Goal: Task Accomplishment & Management: Use online tool/utility

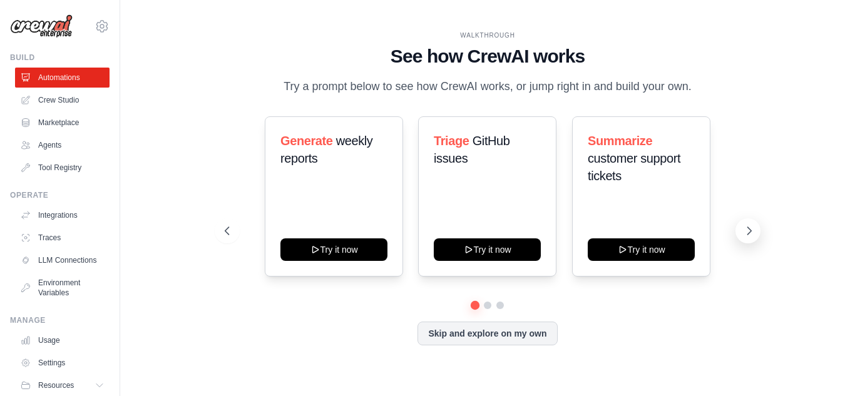
click at [743, 230] on icon at bounding box center [749, 231] width 13 height 13
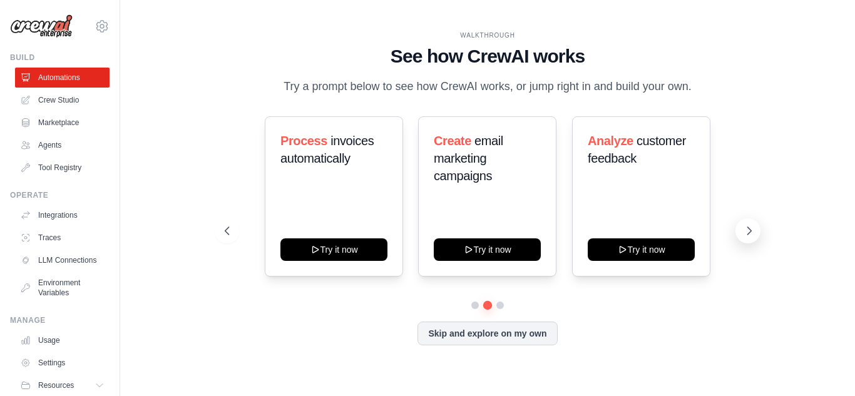
click at [747, 226] on icon at bounding box center [749, 231] width 13 height 13
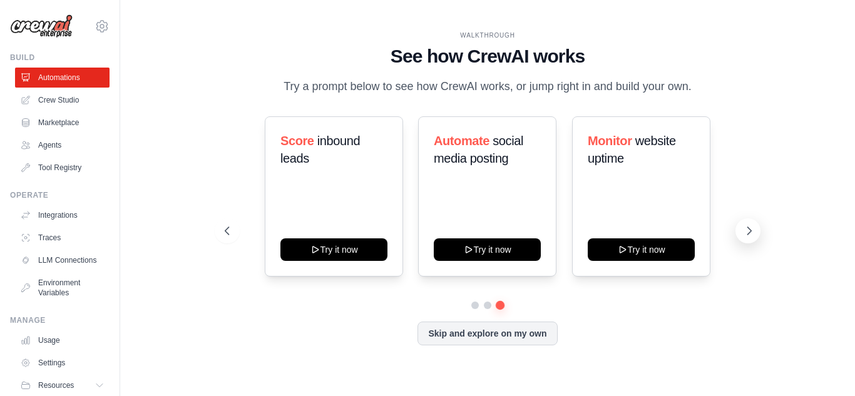
click at [747, 226] on icon at bounding box center [749, 231] width 13 height 13
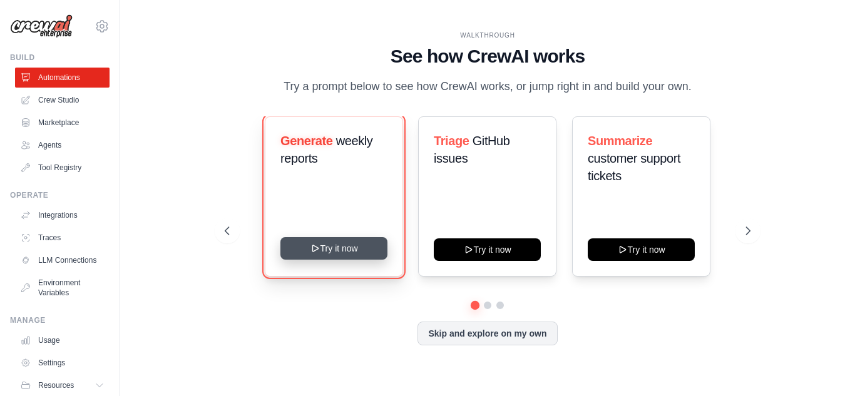
click at [345, 247] on button "Try it now" at bounding box center [333, 248] width 107 height 23
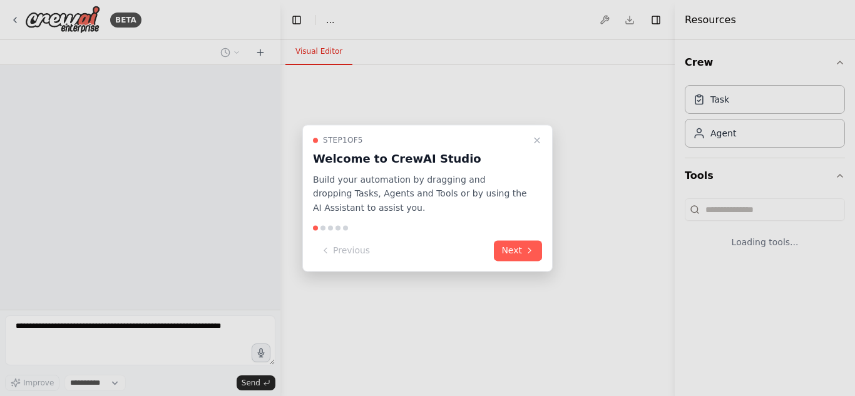
select select "****"
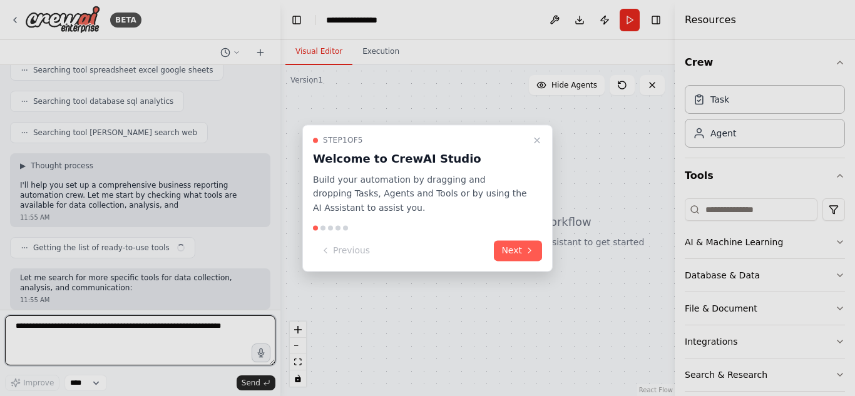
scroll to position [293, 0]
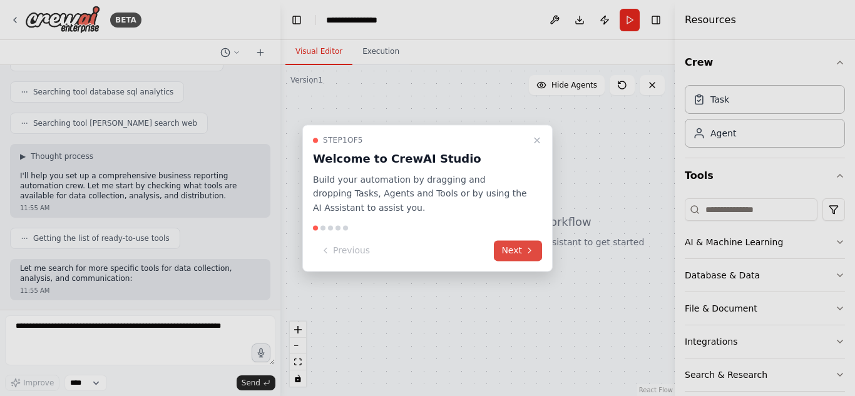
click at [521, 253] on button "Next" at bounding box center [518, 250] width 48 height 21
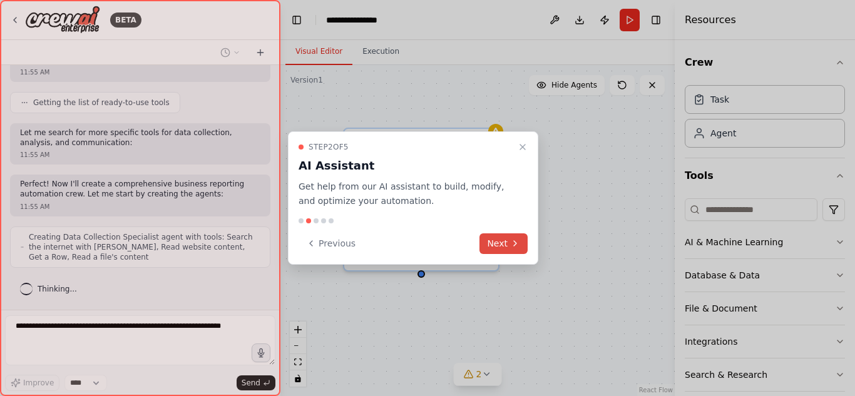
scroll to position [460, 0]
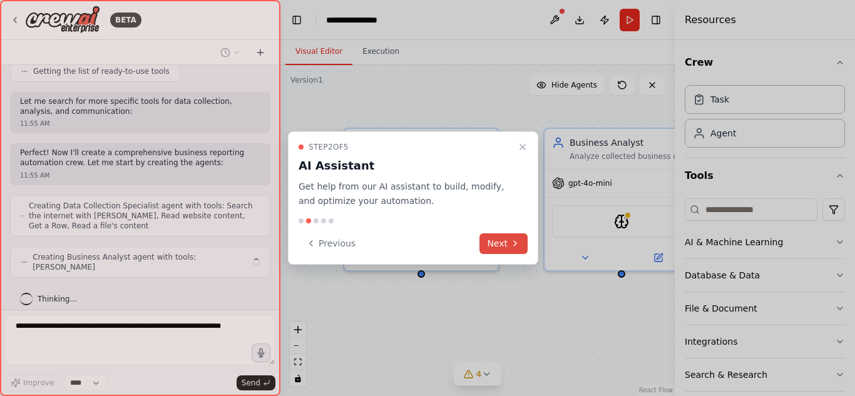
click at [521, 253] on button "Next" at bounding box center [503, 243] width 48 height 21
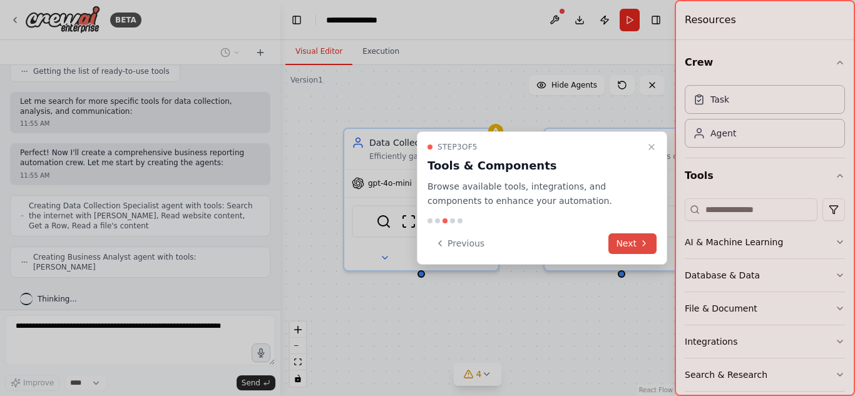
click at [633, 248] on button "Next" at bounding box center [632, 243] width 48 height 21
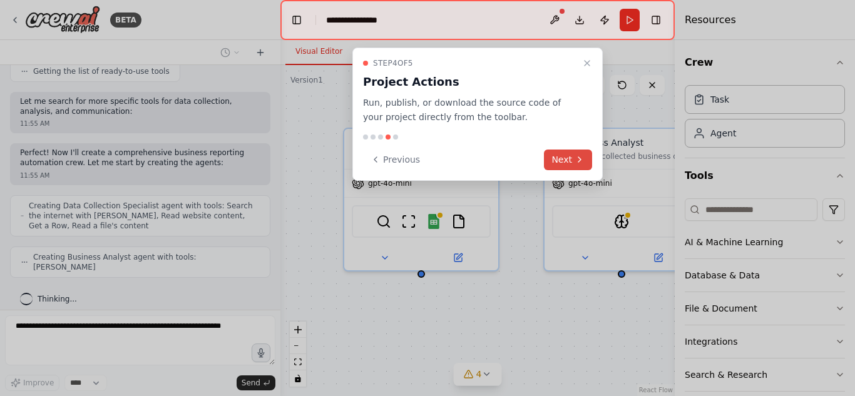
scroll to position [492, 0]
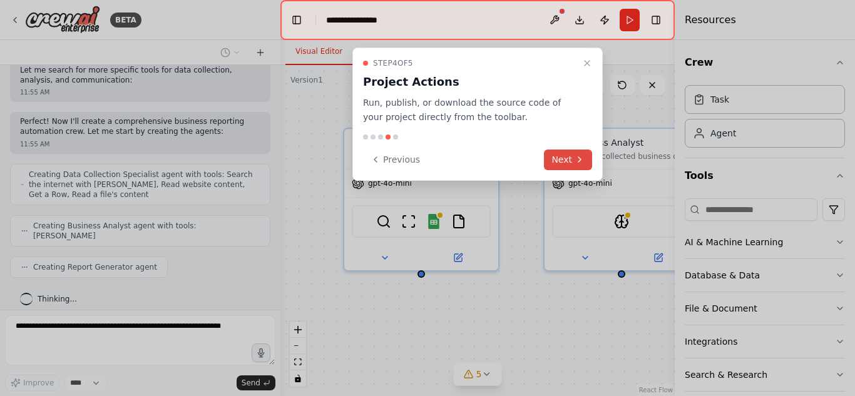
click at [561, 161] on button "Next" at bounding box center [568, 160] width 48 height 21
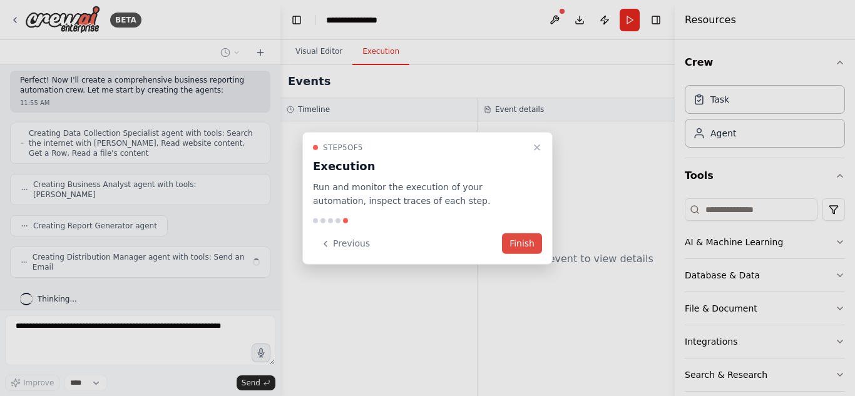
click at [523, 237] on button "Finish" at bounding box center [522, 243] width 40 height 21
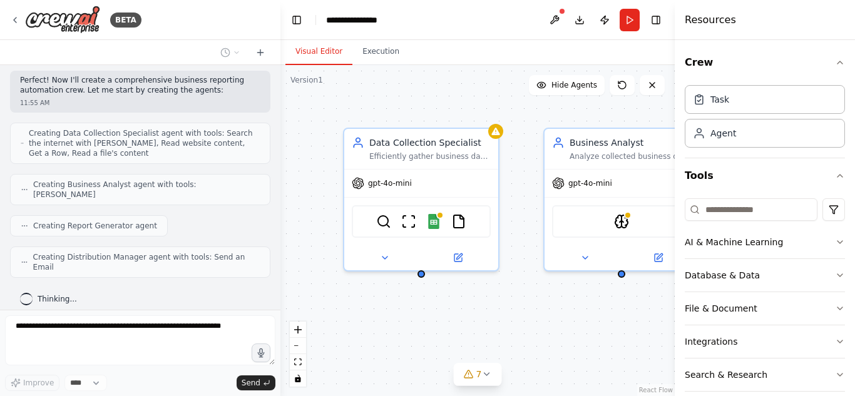
scroll to position [523, 0]
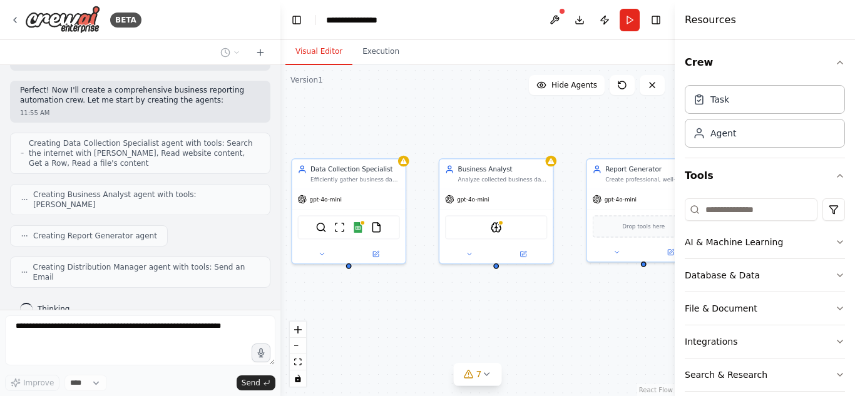
drag, startPoint x: 609, startPoint y: 332, endPoint x: 492, endPoint y: 320, distance: 117.6
click at [492, 320] on div "Data Collection Specialist Efficiently gather business data from multiple sourc…" at bounding box center [477, 230] width 394 height 331
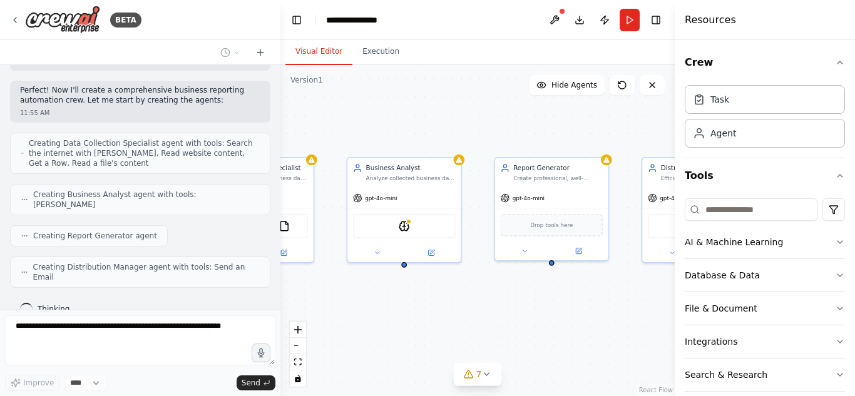
scroll to position [596, 0]
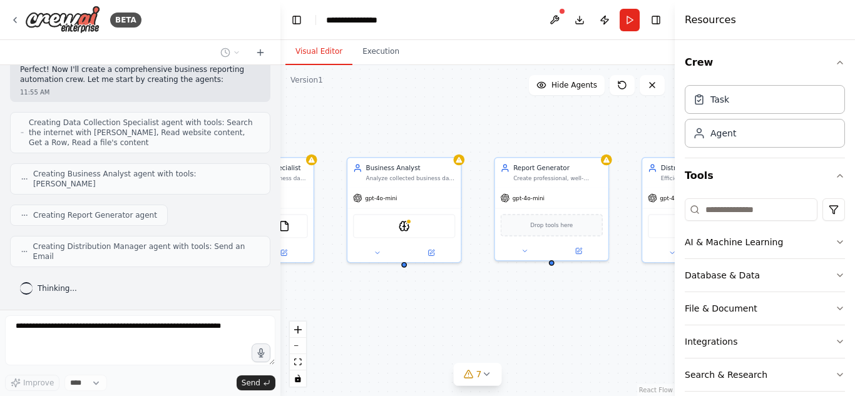
drag, startPoint x: 492, startPoint y: 320, endPoint x: 325, endPoint y: 317, distance: 167.1
click at [325, 317] on div "Data Collection Specialist Efficiently gather business data from multiple sourc…" at bounding box center [477, 230] width 394 height 331
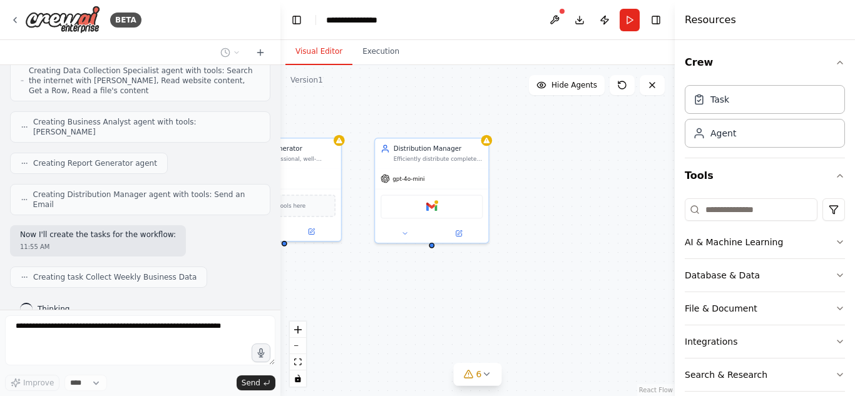
drag, startPoint x: 610, startPoint y: 328, endPoint x: 430, endPoint y: 309, distance: 180.5
click at [430, 309] on div ".deletable-edge-delete-btn { width: 20px; height: 20px; border: 0px solid #ffff…" at bounding box center [477, 230] width 394 height 331
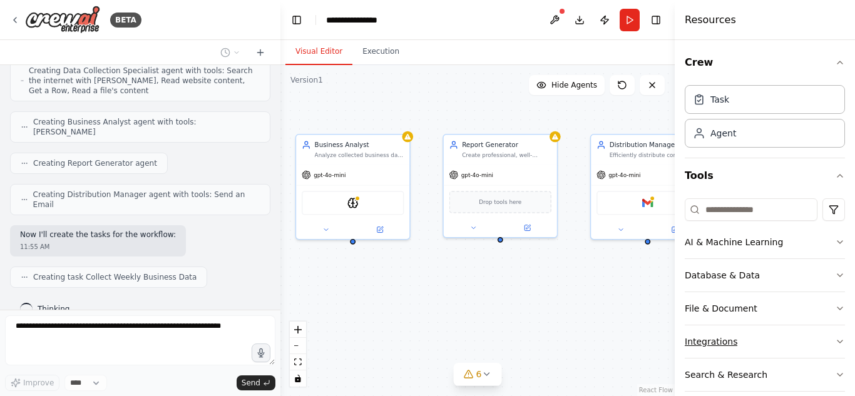
drag, startPoint x: 430, startPoint y: 309, endPoint x: 686, endPoint y: 356, distance: 259.5
click at [686, 356] on div "BETA Set up a crew that collects data from multiple sources, creates comprehens…" at bounding box center [427, 198] width 855 height 396
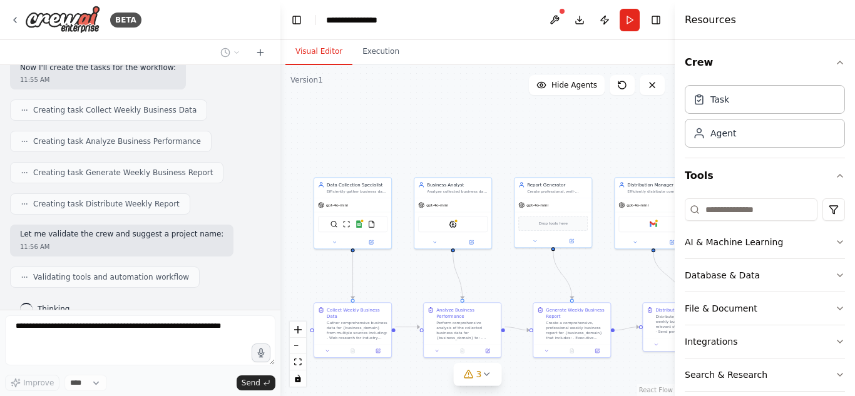
scroll to position [804, 0]
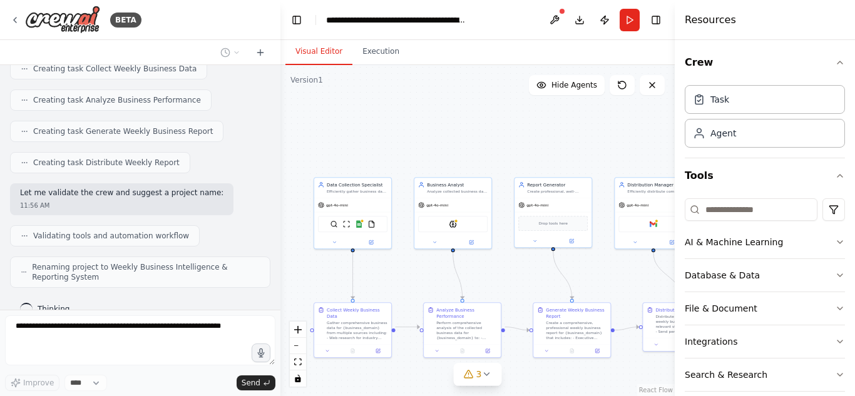
drag, startPoint x: 584, startPoint y: 11, endPoint x: 546, endPoint y: 115, distance: 110.6
click at [546, 115] on div ".deletable-edge-delete-btn { width: 20px; height: 20px; border: 0px solid #ffff…" at bounding box center [477, 230] width 394 height 331
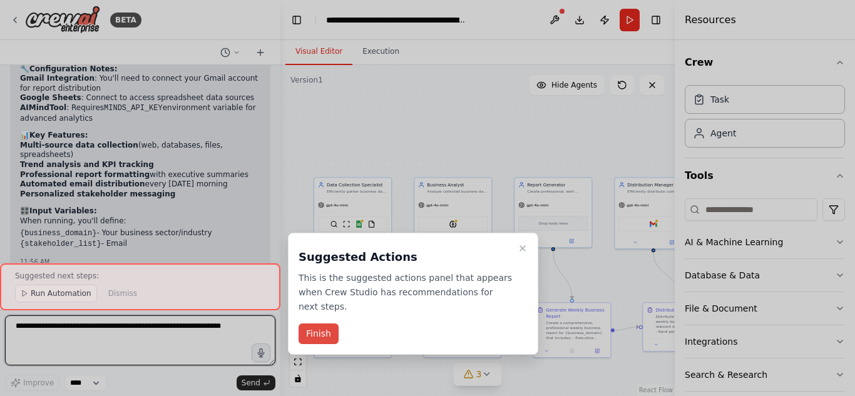
scroll to position [1300, 0]
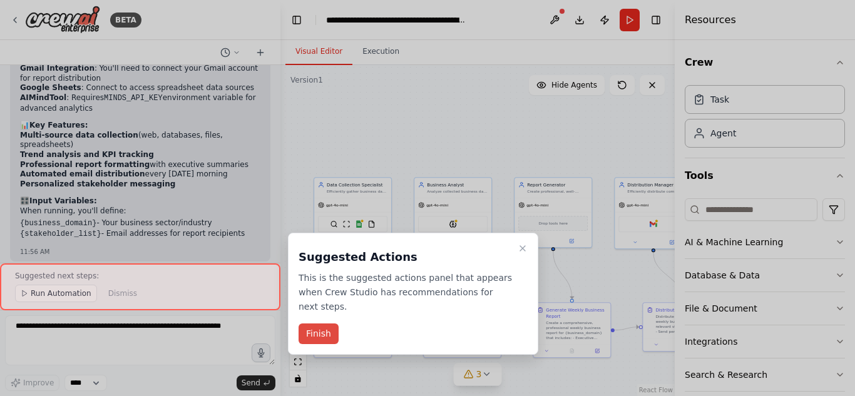
click at [307, 323] on button "Finish" at bounding box center [318, 333] width 40 height 21
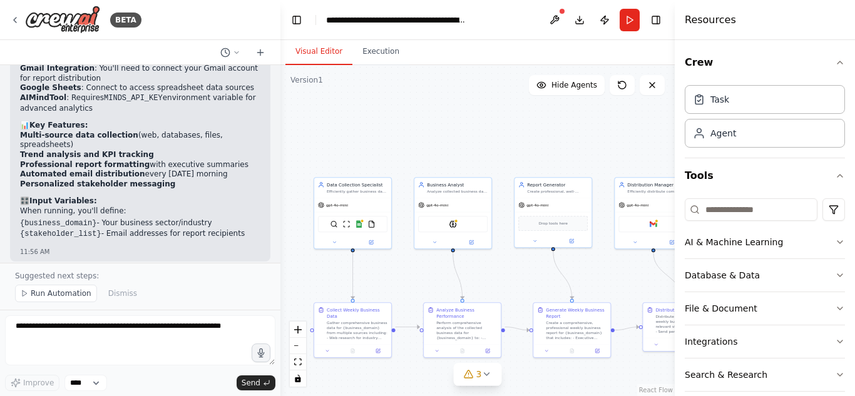
click at [289, 186] on div ".deletable-edge-delete-btn { width: 20px; height: 20px; border: 0px solid #ffff…" at bounding box center [477, 230] width 394 height 331
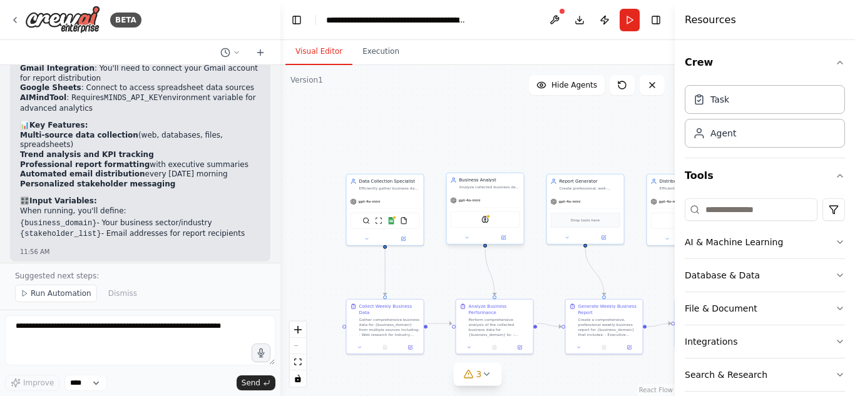
click at [493, 206] on div "gpt-4o-mini" at bounding box center [485, 200] width 77 height 14
click at [465, 158] on div ".deletable-edge-delete-btn { width: 20px; height: 20px; border: 0px solid #ffff…" at bounding box center [477, 230] width 394 height 331
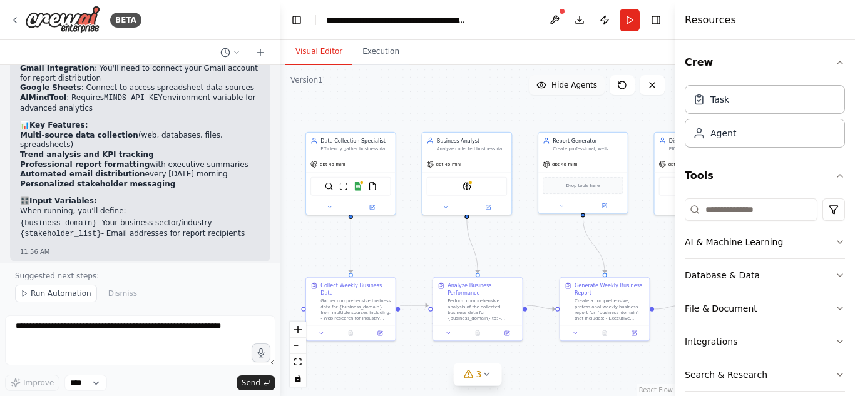
drag, startPoint x: 573, startPoint y: 137, endPoint x: 551, endPoint y: 94, distance: 48.4
click at [551, 94] on div "Version 1 Show Tools Hide Agents .deletable-edge-delete-btn { width: 20px; heig…" at bounding box center [477, 230] width 394 height 331
click at [477, 300] on div "Perform comprehensive analysis of the collected business data for {business_dom…" at bounding box center [482, 308] width 70 height 23
click at [477, 300] on div "Perform comprehensive analysis of the collected business data for {business_dom…" at bounding box center [486, 308] width 70 height 23
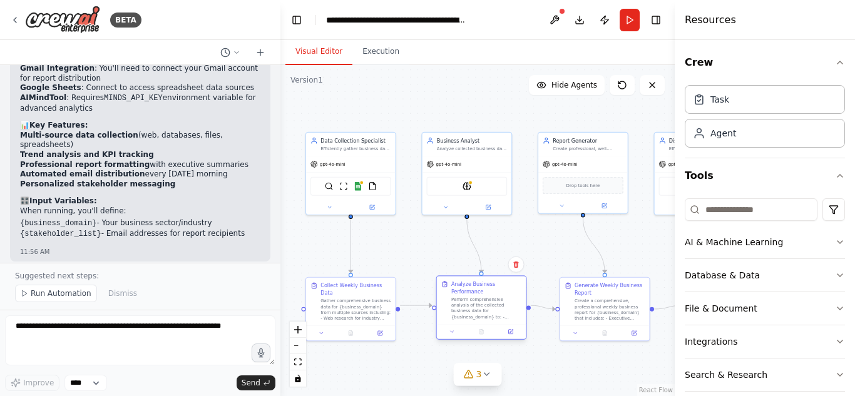
click at [477, 300] on div "Perform comprehensive analysis of the collected business data for {business_dom…" at bounding box center [486, 308] width 70 height 23
drag, startPoint x: 477, startPoint y: 300, endPoint x: 469, endPoint y: 302, distance: 8.3
click at [469, 302] on div "Perform comprehensive analysis of the collected business data for {business_dom…" at bounding box center [479, 308] width 70 height 23
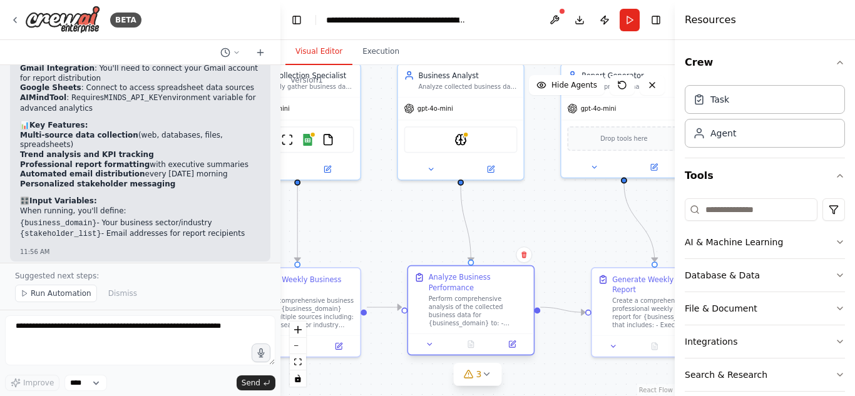
click at [420, 280] on icon at bounding box center [419, 278] width 6 height 7
click at [507, 338] on button at bounding box center [511, 344] width 35 height 13
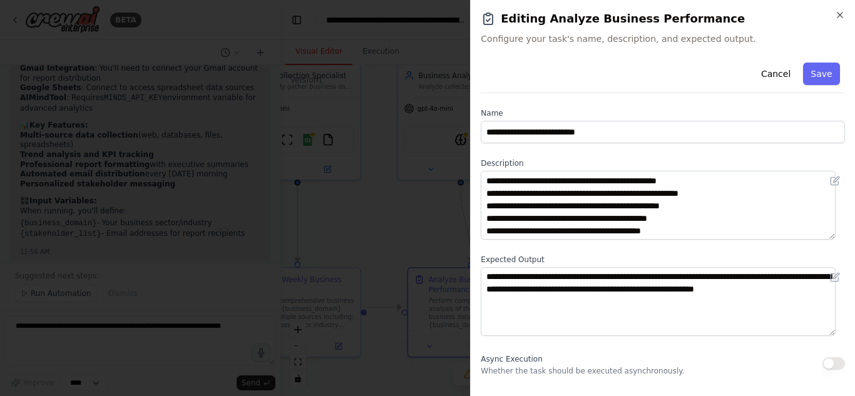
scroll to position [38, 0]
click at [840, 24] on h2 "Editing Analyze Business Performance" at bounding box center [662, 19] width 364 height 18
click at [840, 14] on icon "button" at bounding box center [840, 15] width 10 height 10
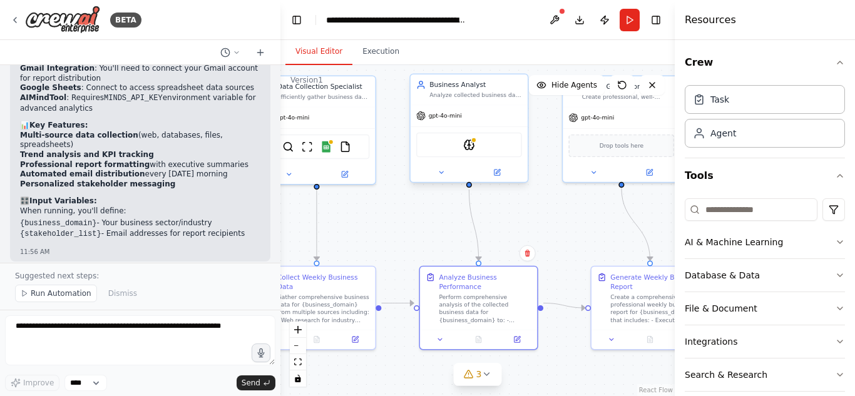
click at [475, 152] on div "AIMindTool" at bounding box center [469, 145] width 106 height 25
click at [469, 142] on img at bounding box center [468, 144] width 11 height 11
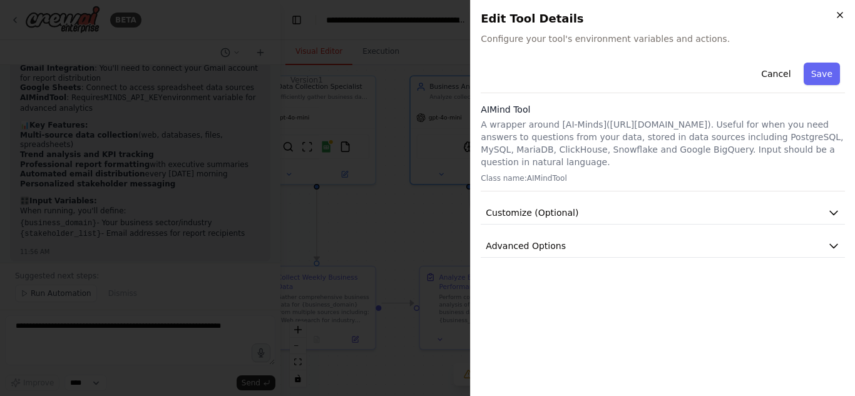
click at [841, 18] on icon "button" at bounding box center [840, 15] width 10 height 10
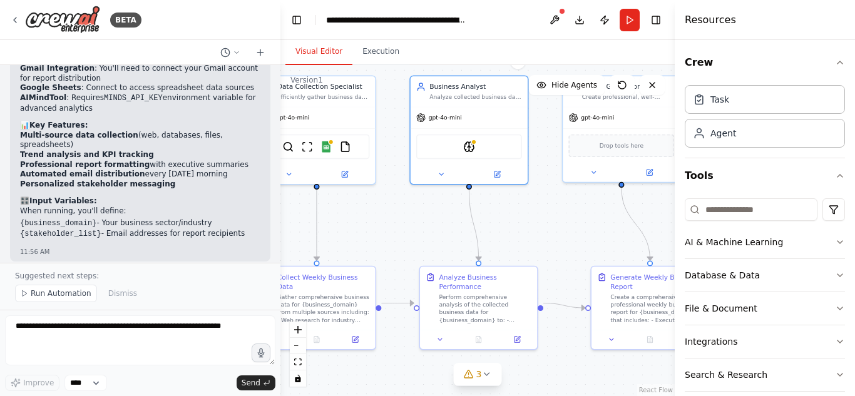
drag, startPoint x: 575, startPoint y: 195, endPoint x: 535, endPoint y: 201, distance: 40.6
click at [535, 201] on div ".deletable-edge-delete-btn { width: 20px; height: 20px; border: 0px solid #ffff…" at bounding box center [477, 230] width 394 height 331
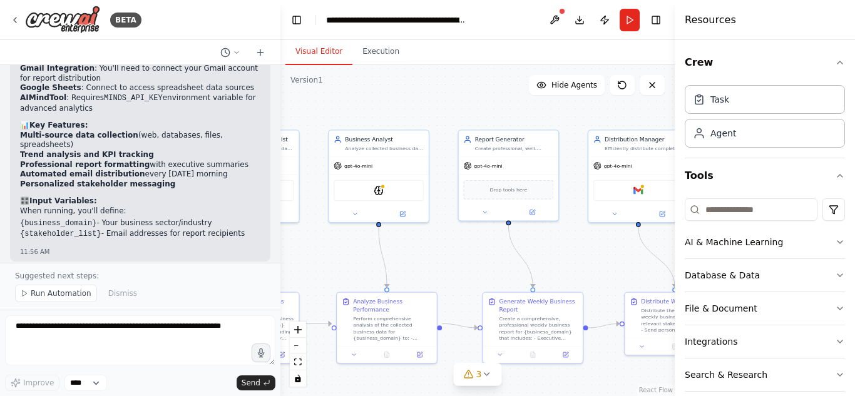
drag, startPoint x: 562, startPoint y: 214, endPoint x: 462, endPoint y: 250, distance: 106.3
click at [462, 250] on div ".deletable-edge-delete-btn { width: 20px; height: 20px; border: 0px solid #ffff…" at bounding box center [477, 230] width 394 height 331
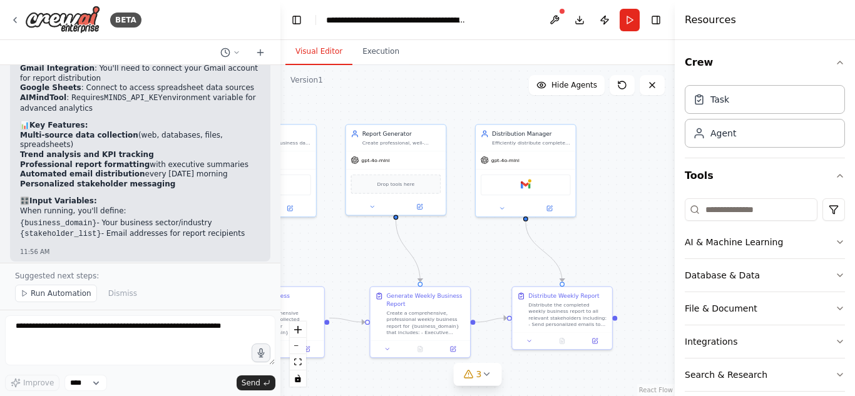
drag, startPoint x: 581, startPoint y: 260, endPoint x: 468, endPoint y: 255, distance: 112.8
click at [468, 255] on div ".deletable-edge-delete-btn { width: 20px; height: 20px; border: 0px solid #ffff…" at bounding box center [477, 230] width 394 height 331
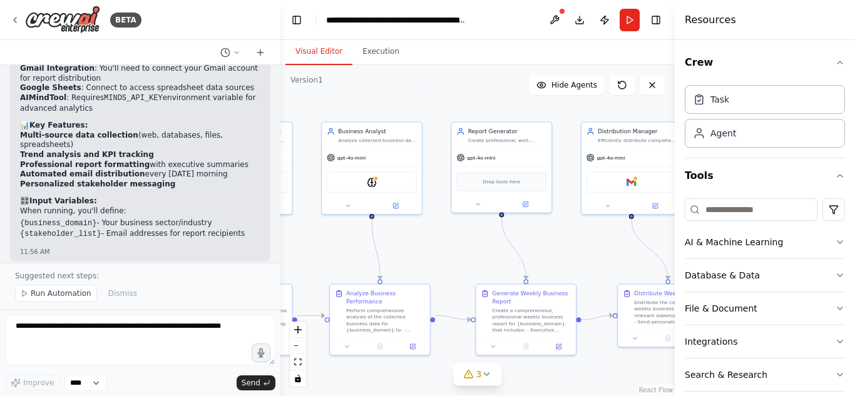
drag, startPoint x: 579, startPoint y: 230, endPoint x: 683, endPoint y: 223, distance: 104.0
click at [683, 223] on div "BETA Set up a crew that collects data from multiple sources, creates comprehens…" at bounding box center [427, 198] width 855 height 396
click at [422, 160] on div ".deletable-edge-delete-btn { width: 20px; height: 20px; border: 0px solid #ffff…" at bounding box center [477, 230] width 394 height 331
click at [410, 160] on div "gpt-4o-mini" at bounding box center [369, 152] width 99 height 18
click at [448, 245] on div ".deletable-edge-delete-btn { width: 20px; height: 20px; border: 0px solid #ffff…" at bounding box center [477, 230] width 394 height 331
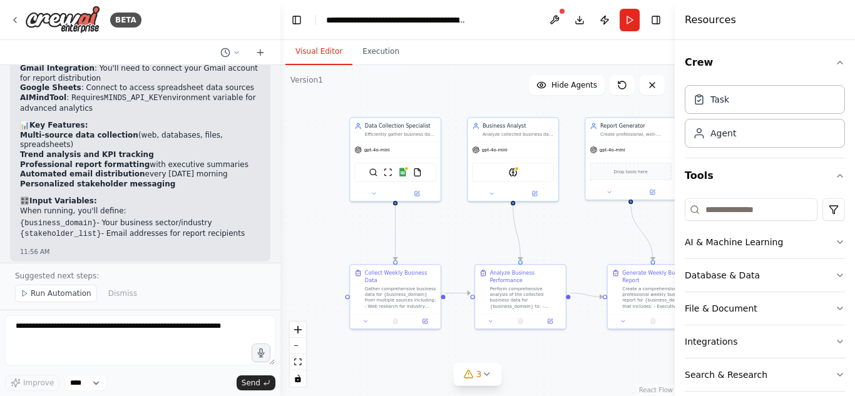
drag, startPoint x: 448, startPoint y: 245, endPoint x: 574, endPoint y: 233, distance: 126.4
click at [574, 233] on div ".deletable-edge-delete-btn { width: 20px; height: 20px; border: 0px solid #ffff…" at bounding box center [477, 230] width 394 height 331
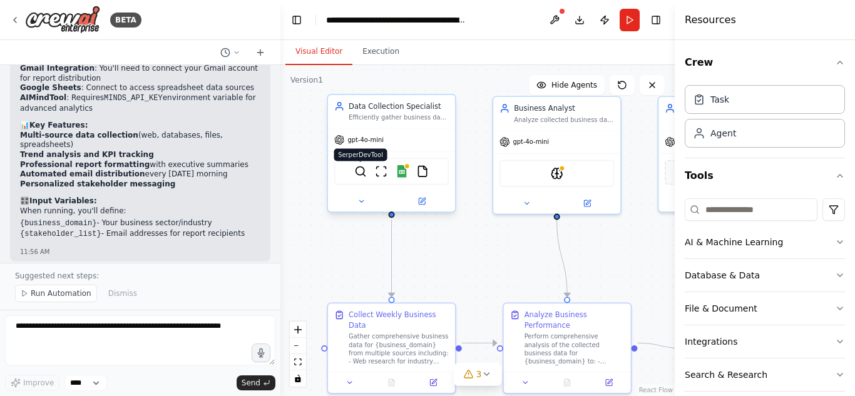
click at [360, 171] on img at bounding box center [360, 171] width 13 height 13
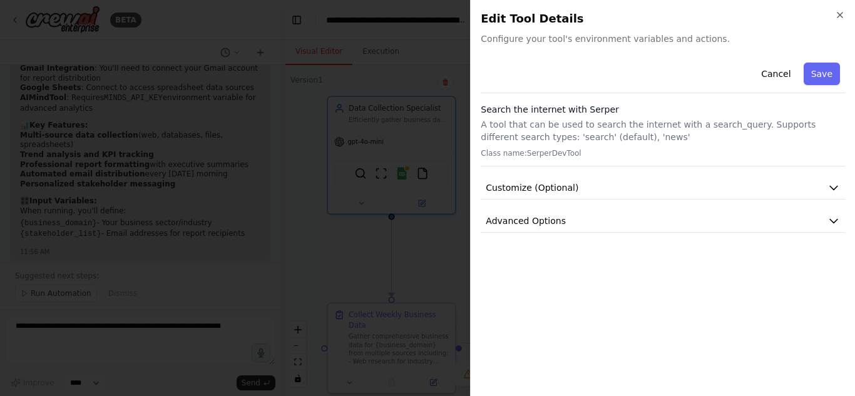
click at [362, 242] on div at bounding box center [427, 198] width 855 height 396
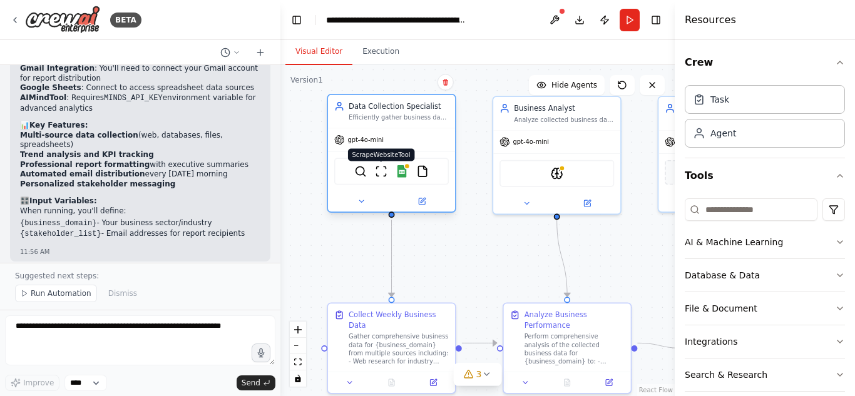
click at [384, 168] on img at bounding box center [381, 171] width 13 height 13
click at [403, 182] on div "SerperDevTool ScrapeWebsiteTool Google Sheets FileReadTool" at bounding box center [391, 171] width 114 height 27
click at [402, 172] on img at bounding box center [401, 171] width 13 height 13
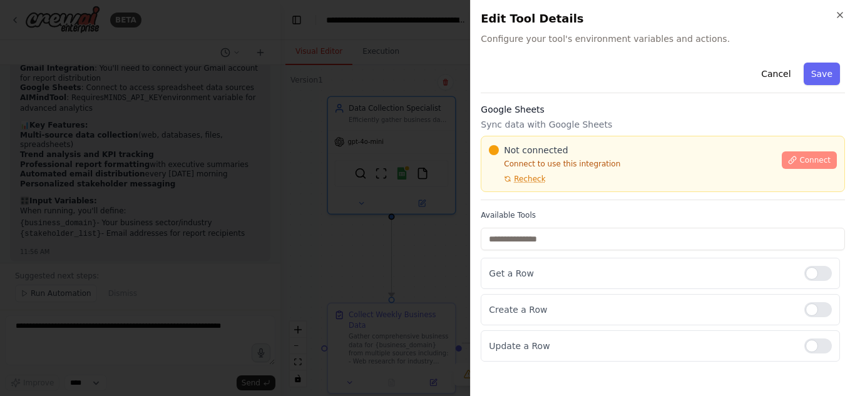
click at [810, 156] on span "Connect" at bounding box center [814, 160] width 31 height 10
click at [526, 197] on div "Google Sheets Sync data with Google Sheets Not connected Connect to use this in…" at bounding box center [662, 151] width 364 height 97
click at [529, 98] on div "Cancel Save Google Sheets Sync data with Google Sheets Not connected Connect to…" at bounding box center [662, 210] width 364 height 304
click at [328, 155] on div at bounding box center [427, 198] width 855 height 396
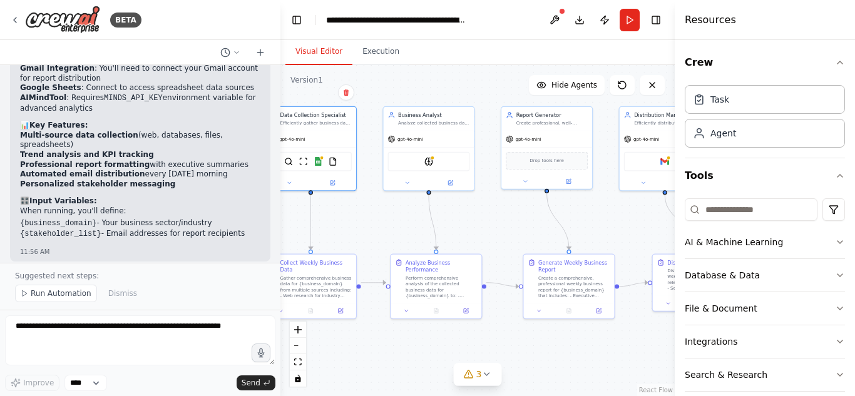
drag, startPoint x: 596, startPoint y: 250, endPoint x: 483, endPoint y: 217, distance: 117.8
click at [483, 217] on div ".deletable-edge-delete-btn { width: 20px; height: 20px; border: 0px solid #ffff…" at bounding box center [477, 230] width 394 height 331
click at [605, 25] on button "Publish" at bounding box center [604, 20] width 20 height 23
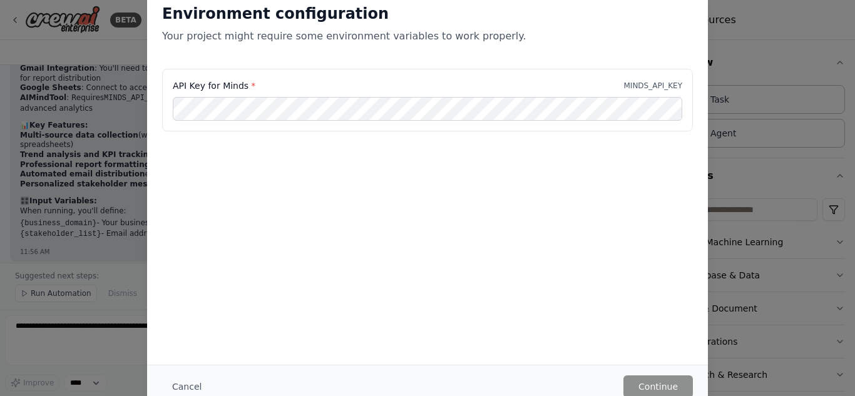
click at [723, 118] on div "Environment configuration Your project might require some environment variables…" at bounding box center [427, 198] width 855 height 396
click at [179, 385] on button "Cancel" at bounding box center [186, 386] width 49 height 23
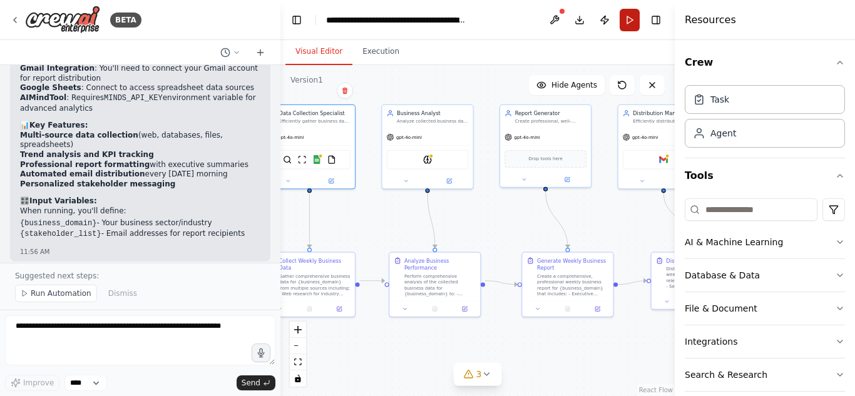
click at [622, 22] on button "Run" at bounding box center [629, 20] width 20 height 23
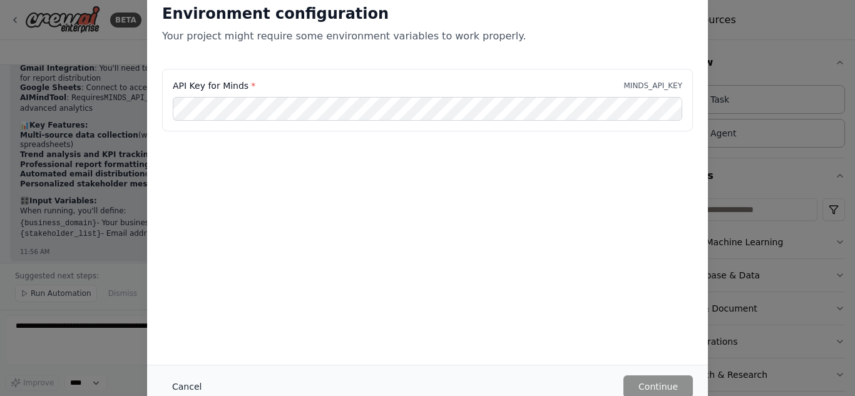
click at [185, 385] on button "Cancel" at bounding box center [186, 386] width 49 height 23
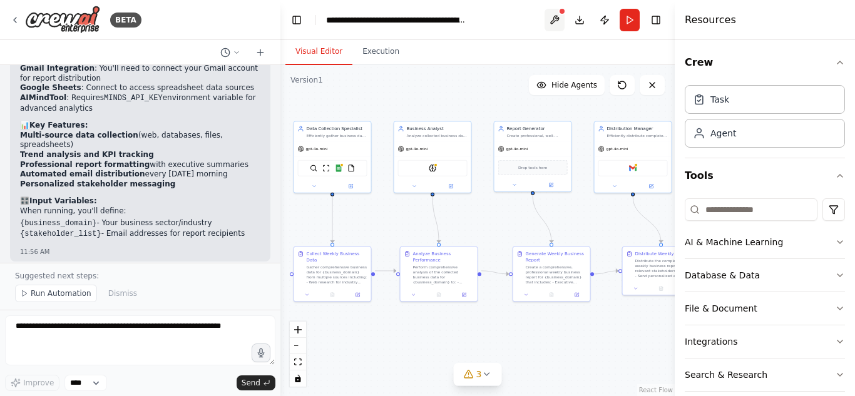
click at [554, 21] on button at bounding box center [554, 20] width 20 height 23
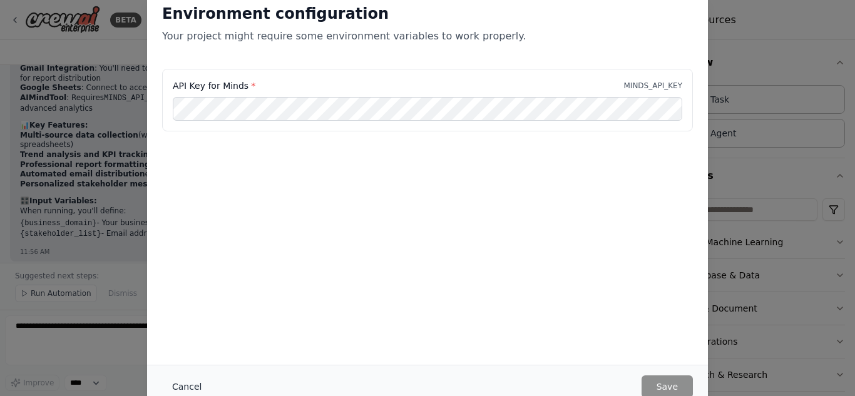
click at [189, 387] on button "Cancel" at bounding box center [186, 386] width 49 height 23
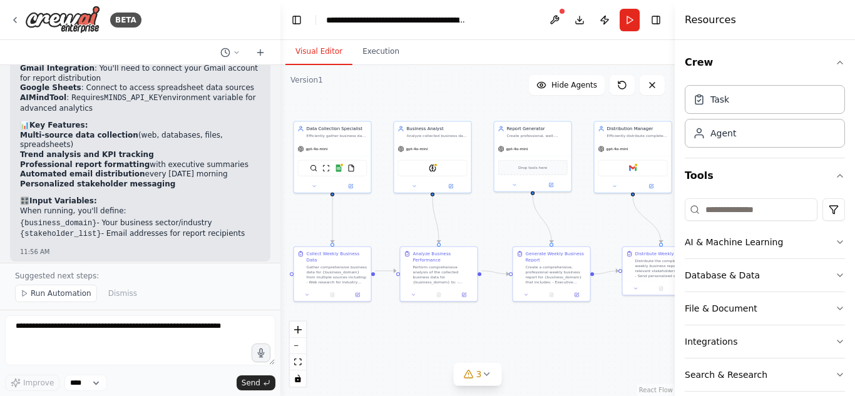
click at [424, 94] on div ".deletable-edge-delete-btn { width: 20px; height: 20px; border: 0px solid #ffff…" at bounding box center [477, 230] width 394 height 331
drag, startPoint x: 532, startPoint y: 276, endPoint x: 526, endPoint y: 270, distance: 9.3
click at [526, 270] on div "Create a comprehensive, professional weekly business report for {business_domai…" at bounding box center [549, 267] width 61 height 20
drag, startPoint x: 640, startPoint y: 275, endPoint x: 626, endPoint y: 271, distance: 15.0
click at [626, 271] on div "Distribute the completed weekly business report to all relevant stakeholders in…" at bounding box center [649, 267] width 61 height 20
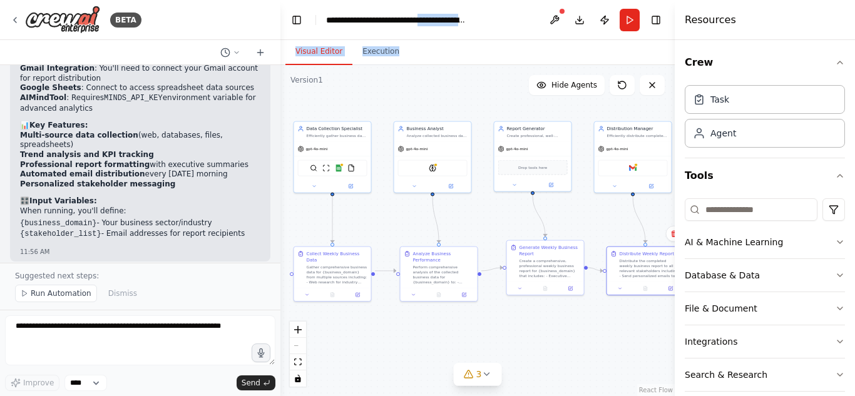
drag, startPoint x: 666, startPoint y: 41, endPoint x: 440, endPoint y: 18, distance: 227.1
click at [440, 18] on main "**********" at bounding box center [477, 198] width 394 height 396
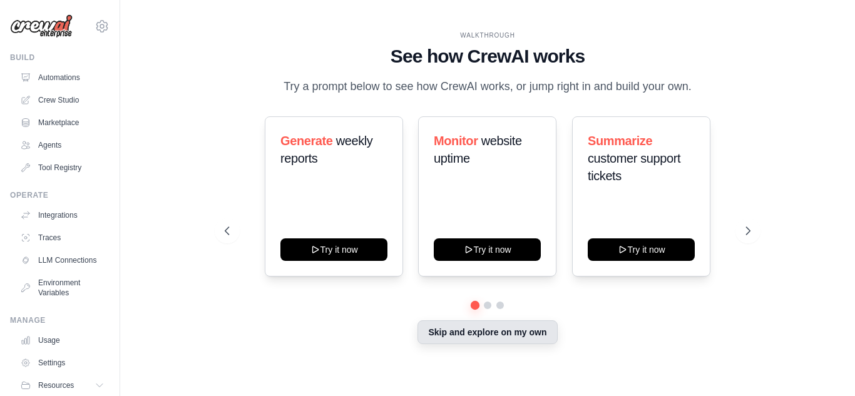
click at [524, 335] on button "Skip and explore on my own" at bounding box center [487, 332] width 140 height 24
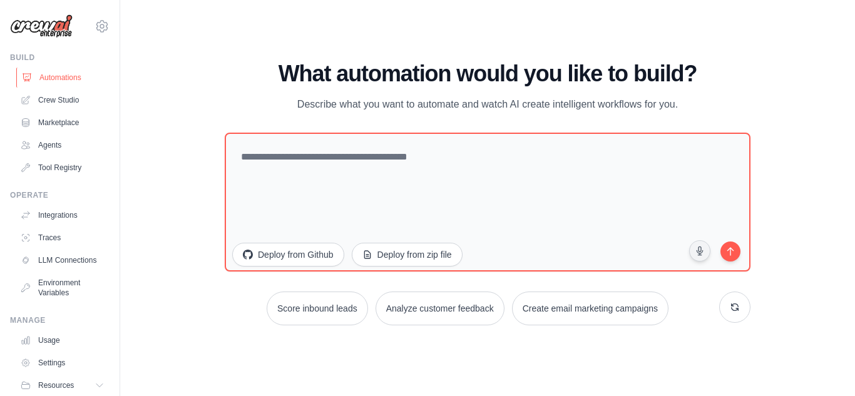
click at [58, 71] on link "Automations" at bounding box center [63, 78] width 94 height 20
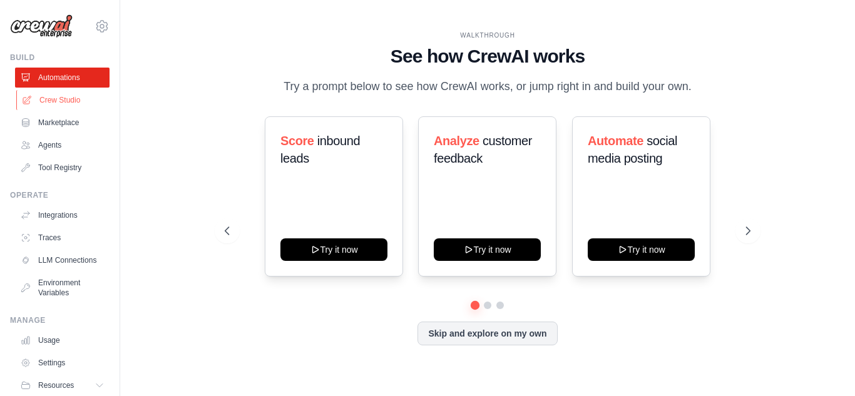
click at [61, 99] on link "Crew Studio" at bounding box center [63, 100] width 94 height 20
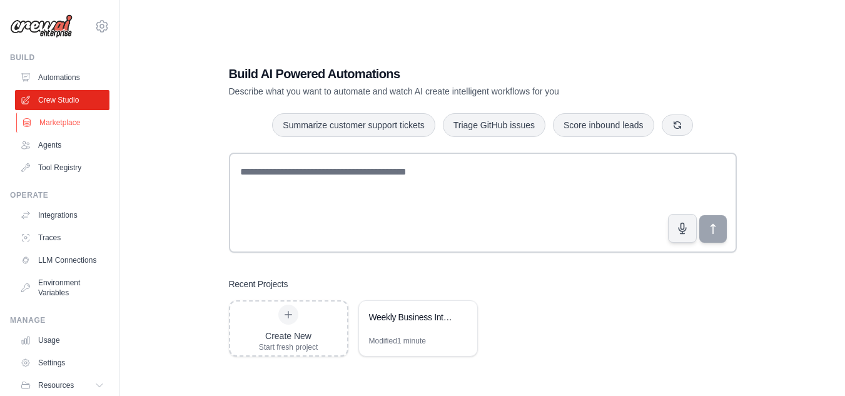
click at [63, 128] on link "Marketplace" at bounding box center [63, 123] width 94 height 20
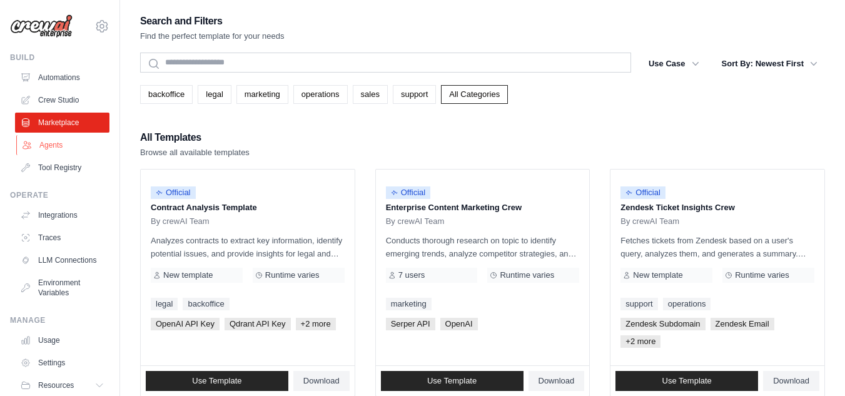
click at [53, 143] on link "Agents" at bounding box center [63, 145] width 94 height 20
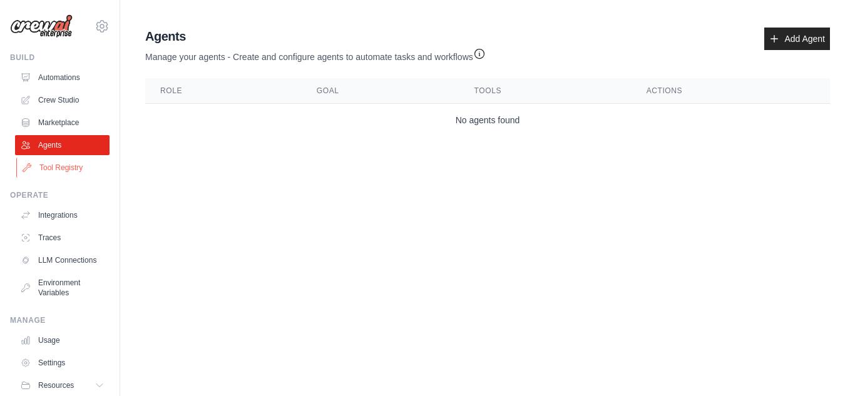
click at [46, 161] on link "Tool Registry" at bounding box center [63, 168] width 94 height 20
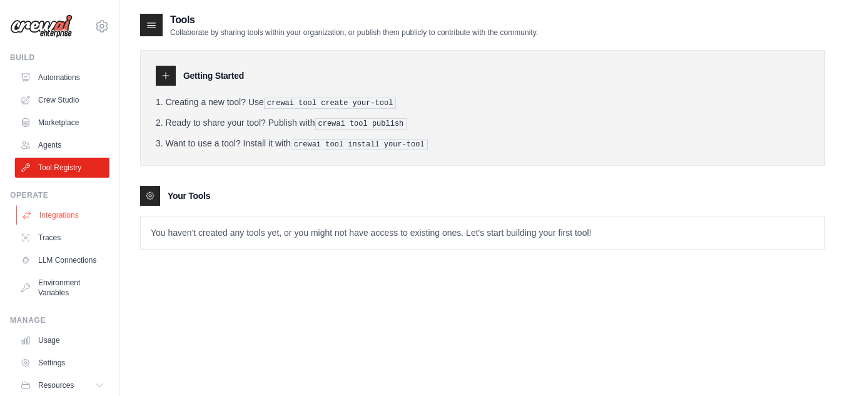
click at [61, 213] on link "Integrations" at bounding box center [63, 215] width 94 height 20
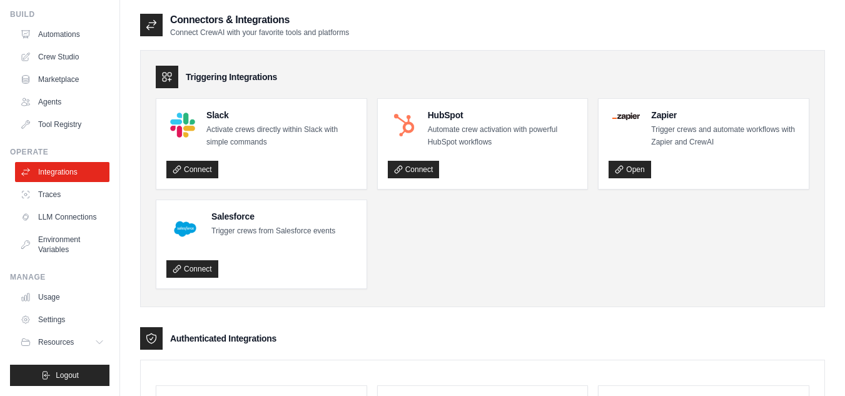
scroll to position [53, 0]
click at [49, 188] on link "Traces" at bounding box center [63, 195] width 94 height 20
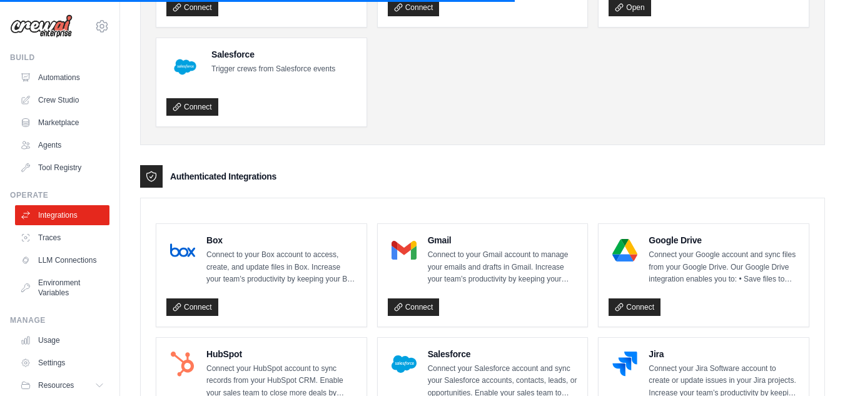
scroll to position [0, 0]
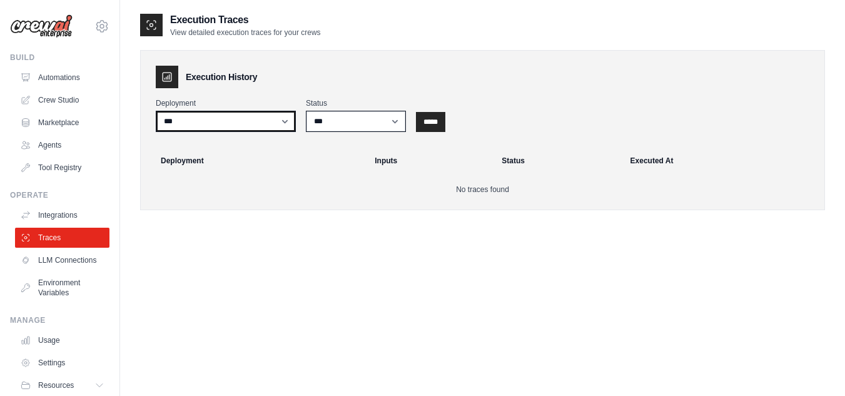
click at [250, 129] on select "***" at bounding box center [226, 121] width 140 height 21
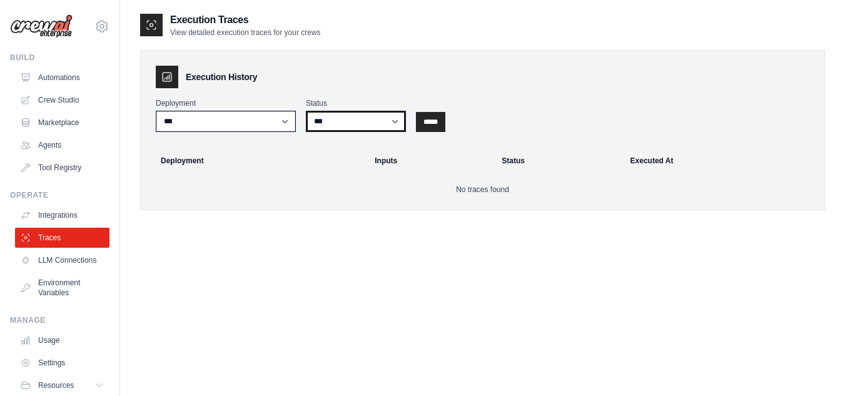
click at [376, 130] on select "*** ********* ******* *****" at bounding box center [356, 121] width 100 height 21
drag, startPoint x: 424, startPoint y: 263, endPoint x: 350, endPoint y: 257, distance: 74.7
click at [350, 257] on div "Execution Traces View detailed execution traces for your crews Execution Histor…" at bounding box center [482, 211] width 685 height 396
click at [59, 262] on link "LLM Connections" at bounding box center [63, 260] width 94 height 20
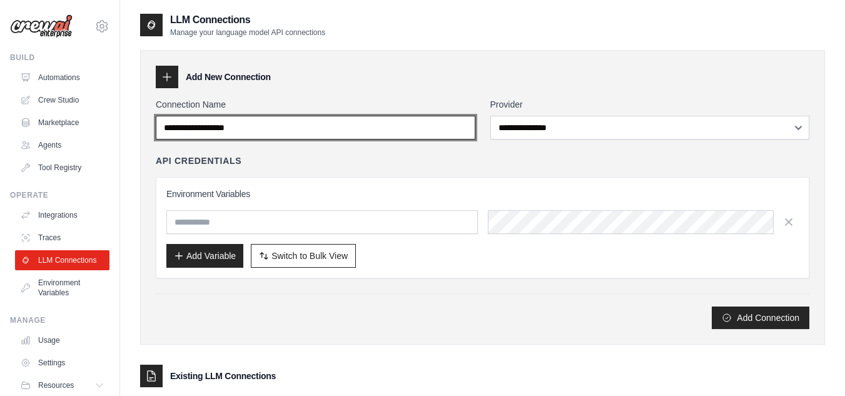
click at [303, 129] on input "Connection Name" at bounding box center [316, 128] width 320 height 24
type input "*"
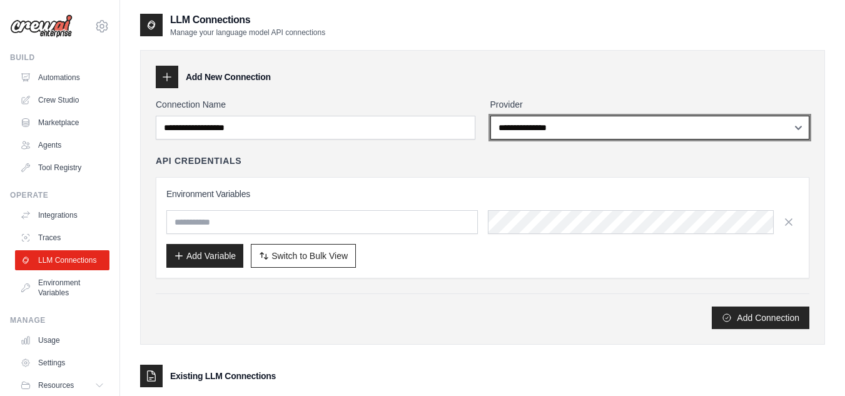
click at [579, 123] on select "**********" at bounding box center [651, 128] width 320 height 24
select select "******"
click at [491, 116] on select "**********" at bounding box center [651, 128] width 320 height 24
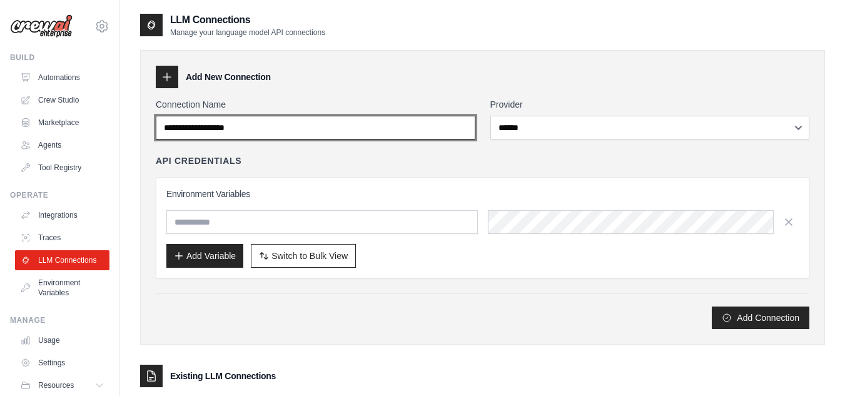
click at [422, 131] on input "Connection Name" at bounding box center [316, 128] width 320 height 24
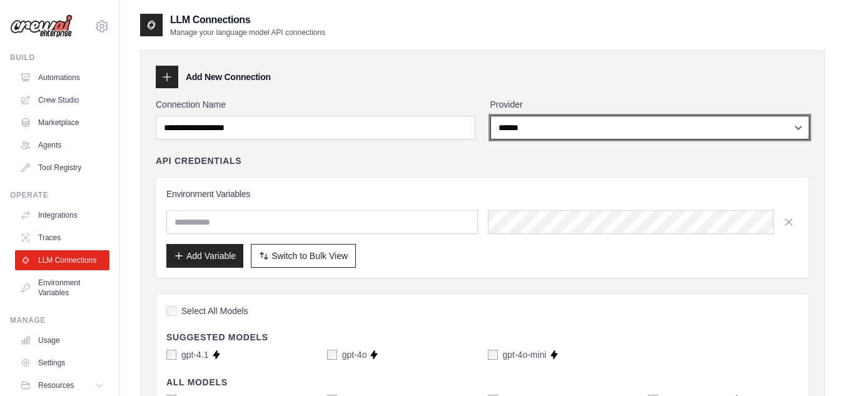
click at [614, 123] on select "**********" at bounding box center [651, 128] width 320 height 24
select select
click at [491, 116] on select "**********" at bounding box center [651, 128] width 320 height 24
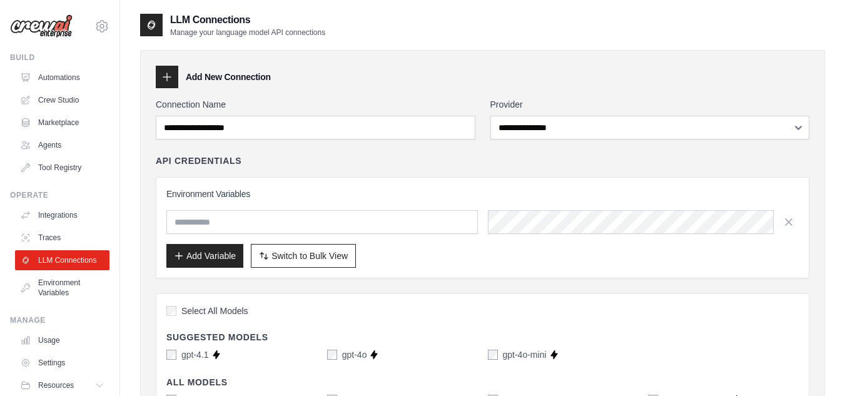
click at [485, 167] on div "API Credentials Environment Variables Add Variable Switch to Bulk View Switch t…" at bounding box center [483, 217] width 654 height 124
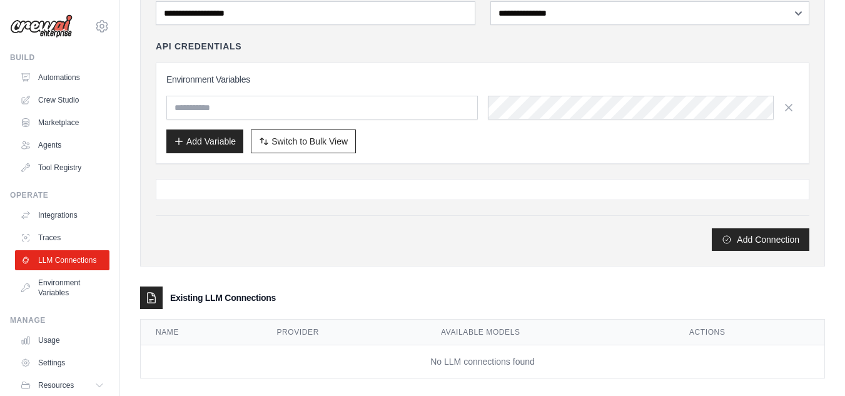
scroll to position [130, 0]
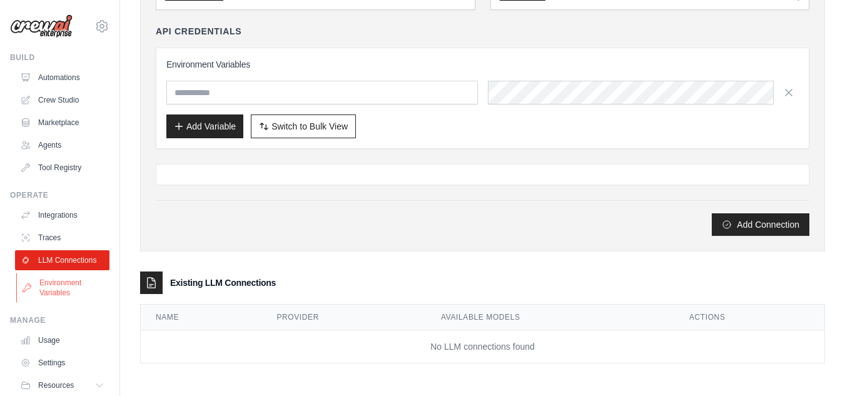
click at [71, 298] on link "Environment Variables" at bounding box center [63, 288] width 94 height 30
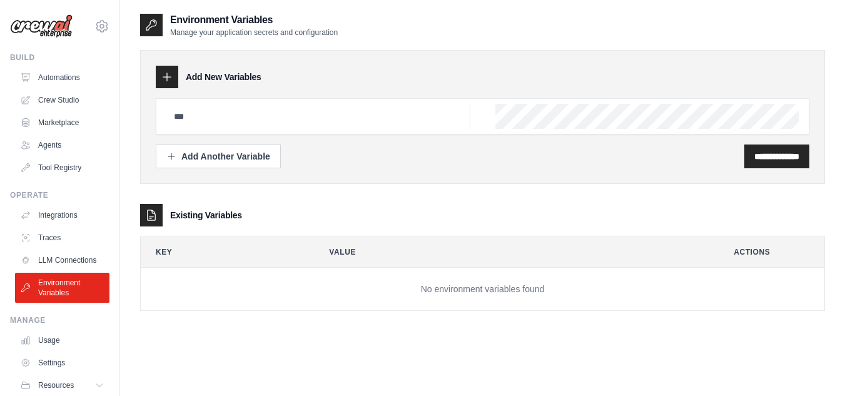
scroll to position [25, 0]
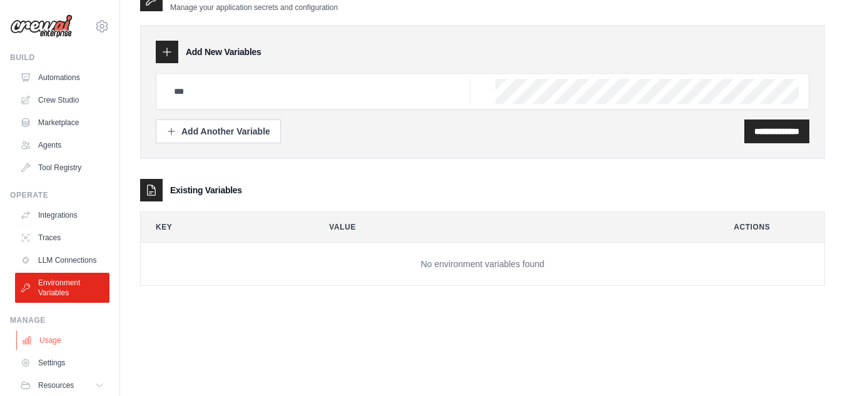
click at [54, 345] on link "Usage" at bounding box center [63, 340] width 94 height 20
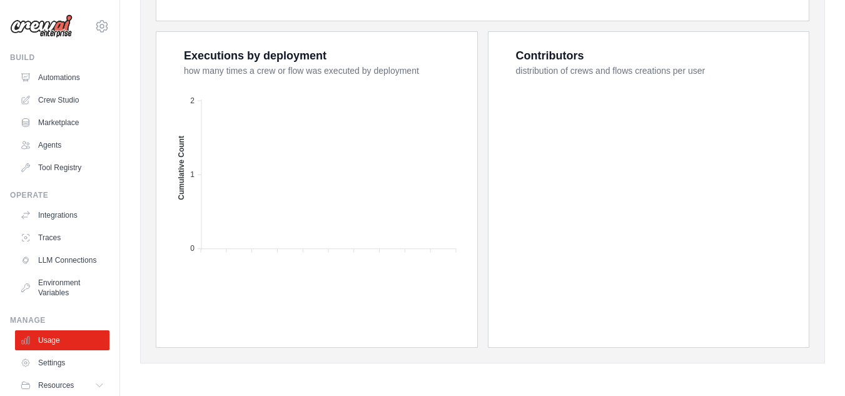
scroll to position [511, 0]
click at [44, 373] on link "Settings" at bounding box center [63, 363] width 94 height 20
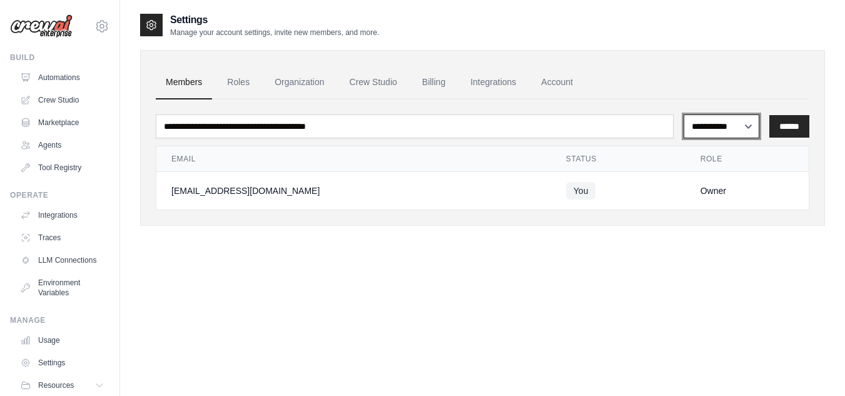
click at [702, 125] on select "**********" at bounding box center [722, 126] width 76 height 24
click at [701, 194] on div "Owner" at bounding box center [747, 191] width 93 height 13
click at [240, 83] on link "Roles" at bounding box center [238, 83] width 43 height 34
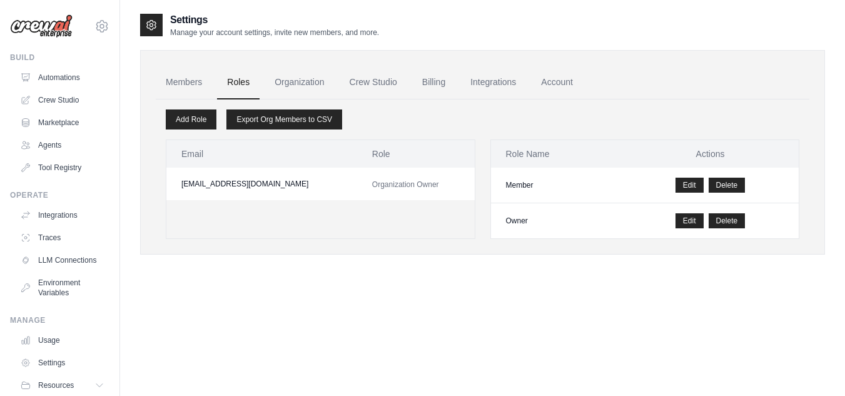
click at [599, 293] on div "Settings Manage your account settings, invite new members, and more. Members Ro…" at bounding box center [482, 211] width 685 height 396
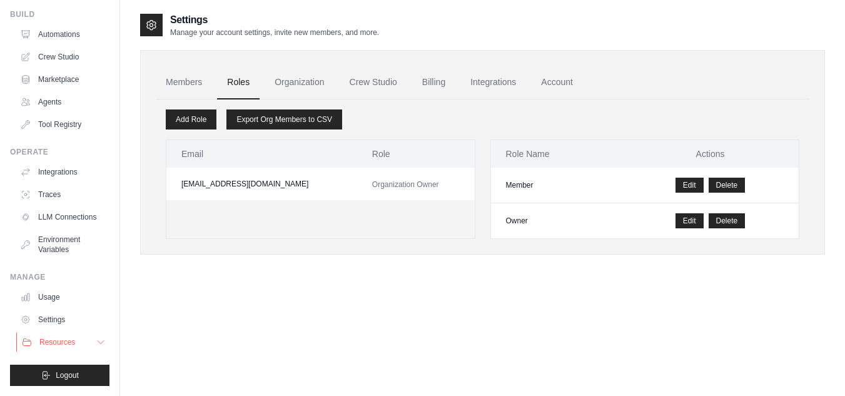
click at [54, 347] on button "Resources" at bounding box center [63, 342] width 94 height 20
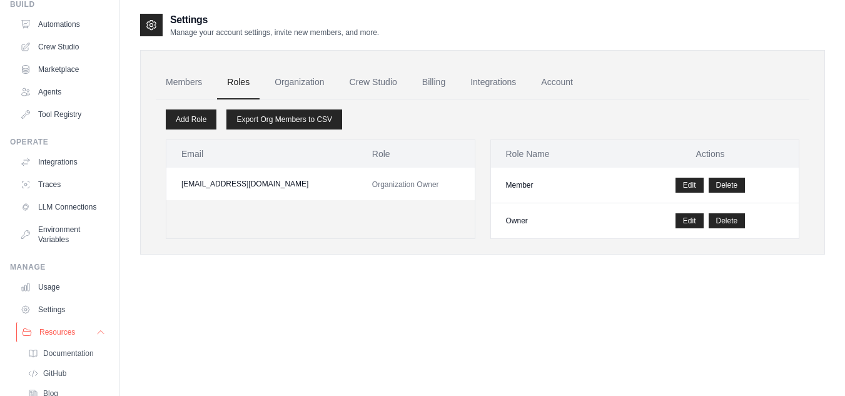
scroll to position [133, 0]
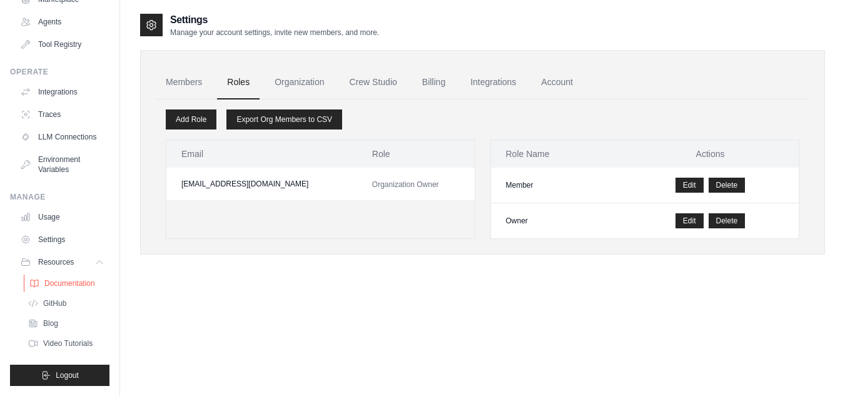
click at [55, 280] on span "Documentation" at bounding box center [69, 283] width 51 height 10
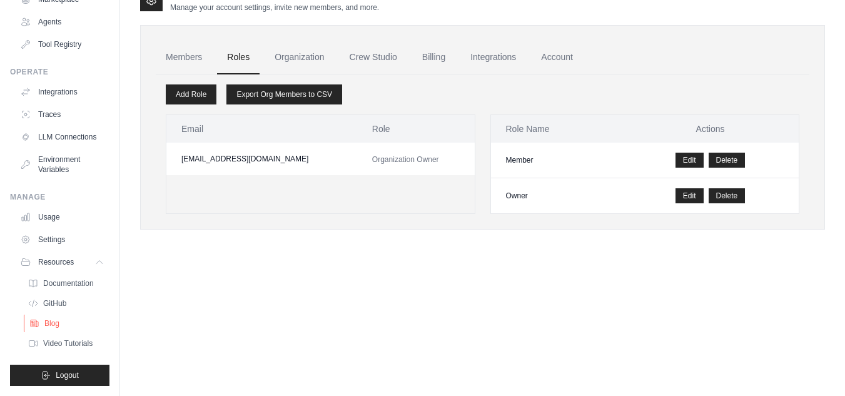
click at [66, 323] on link "Blog" at bounding box center [67, 324] width 87 height 18
click at [65, 338] on link "Video Tutorials" at bounding box center [67, 344] width 87 height 18
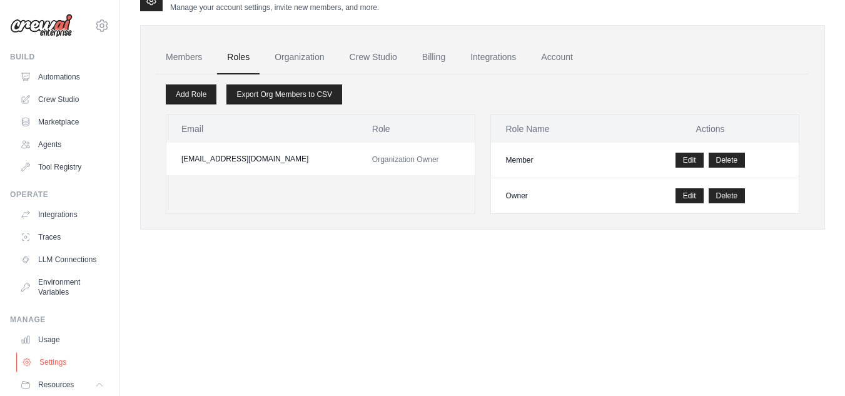
scroll to position [0, 0]
click at [47, 165] on link "Tool Registry" at bounding box center [63, 168] width 94 height 20
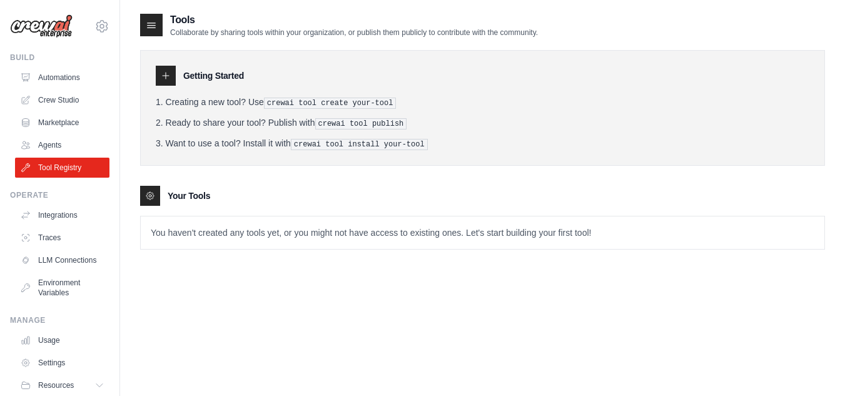
click at [169, 78] on icon at bounding box center [166, 76] width 10 height 10
click at [150, 24] on icon at bounding box center [151, 25] width 13 height 13
drag, startPoint x: 168, startPoint y: 30, endPoint x: 376, endPoint y: 59, distance: 209.7
click at [376, 59] on div "Tools Collaborate by sharing tools within your organization, or publish them pu…" at bounding box center [482, 141] width 685 height 257
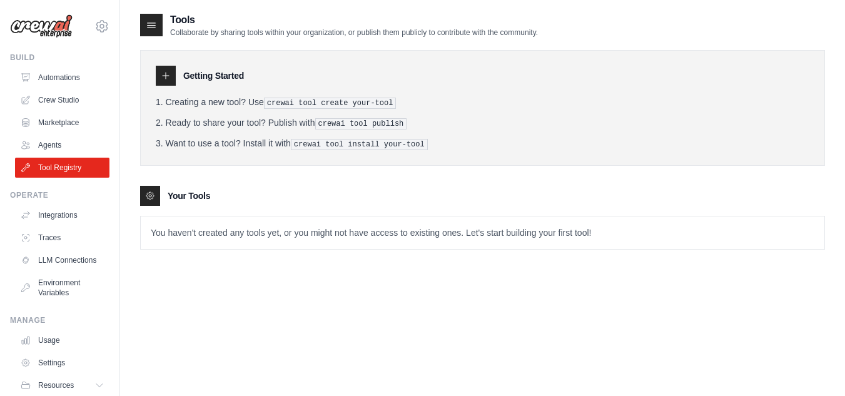
click at [376, 59] on div "Getting Started Creating a new tool? Use crewai tool create your-tool Ready to …" at bounding box center [482, 108] width 685 height 116
click at [53, 144] on link "Agents" at bounding box center [63, 145] width 94 height 20
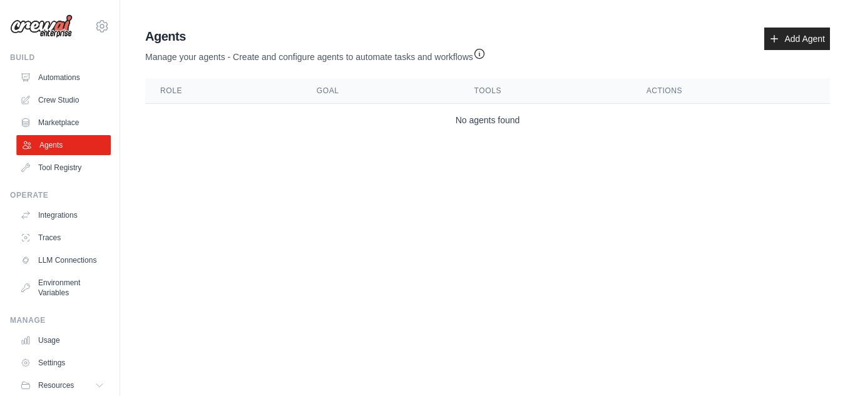
click at [49, 139] on link "Agents" at bounding box center [63, 145] width 94 height 20
click at [57, 71] on link "Automations" at bounding box center [63, 78] width 94 height 20
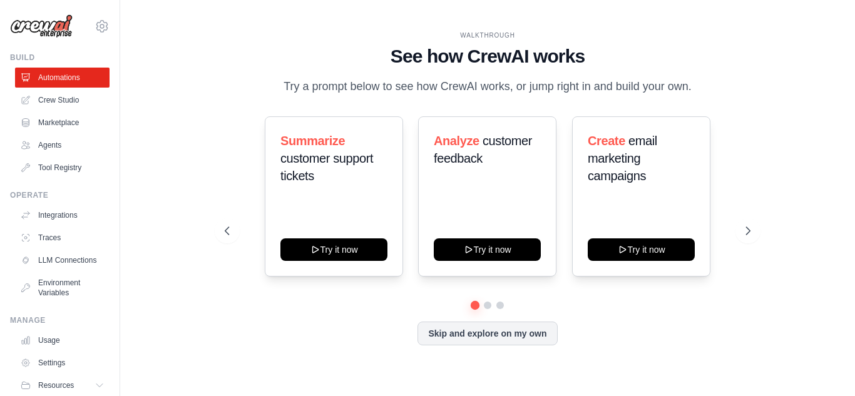
click at [96, 29] on icon at bounding box center [101, 26] width 11 height 11
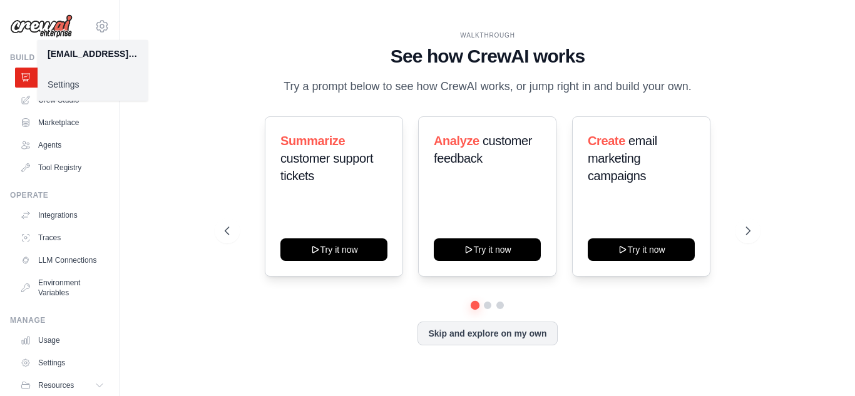
click at [202, 19] on div "WALKTHROUGH See how CrewAI works Try a prompt below to see how CrewAI works, or…" at bounding box center [487, 198] width 694 height 371
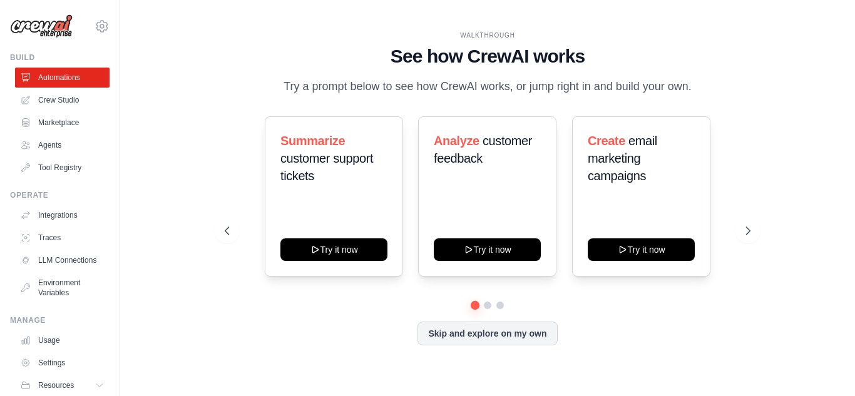
click at [43, 24] on img at bounding box center [41, 26] width 63 height 24
click at [44, 25] on img at bounding box center [41, 26] width 63 height 24
click at [61, 39] on div "atharva.v@dntinfotech.com Settings" at bounding box center [59, 20] width 99 height 40
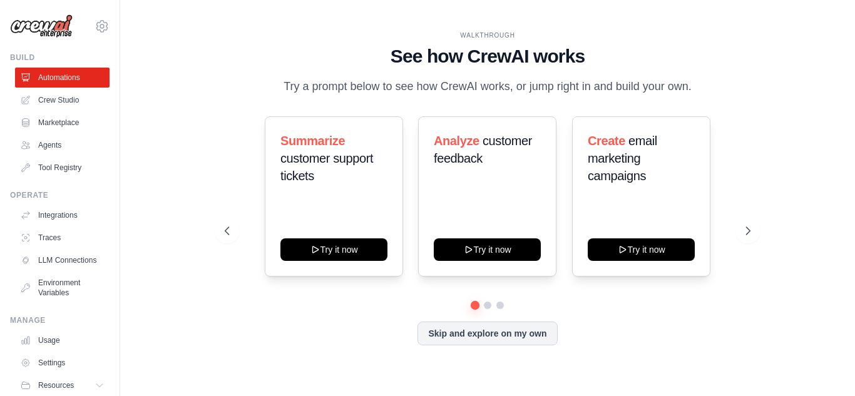
click at [180, 32] on div "WALKTHROUGH See how CrewAI works Try a prompt below to see how CrewAI works, or…" at bounding box center [487, 198] width 694 height 371
click at [49, 141] on link "Agents" at bounding box center [63, 145] width 94 height 20
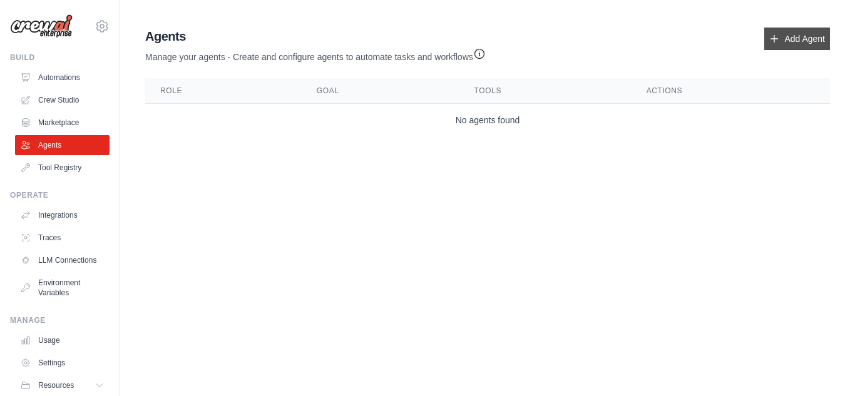
click at [796, 39] on link "Add Agent" at bounding box center [797, 39] width 66 height 23
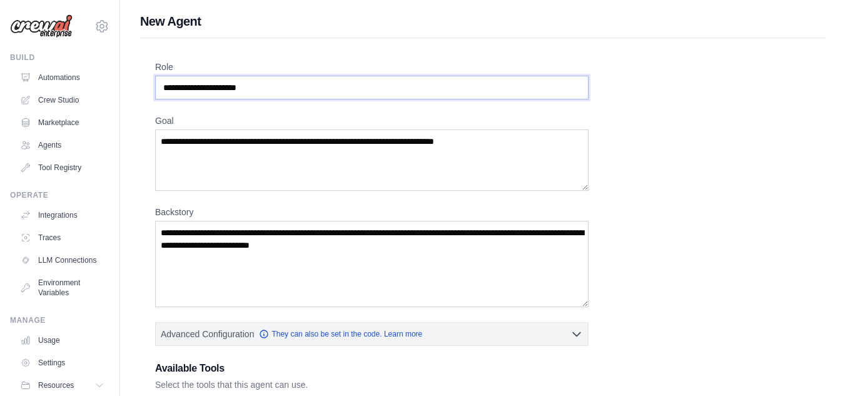
click at [268, 84] on input "Role" at bounding box center [372, 88] width 434 height 24
click at [292, 149] on textarea "Goal" at bounding box center [372, 160] width 434 height 61
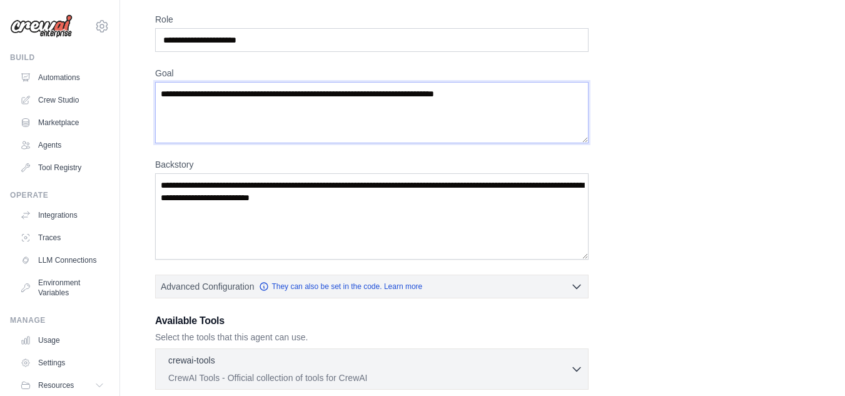
scroll to position [53, 0]
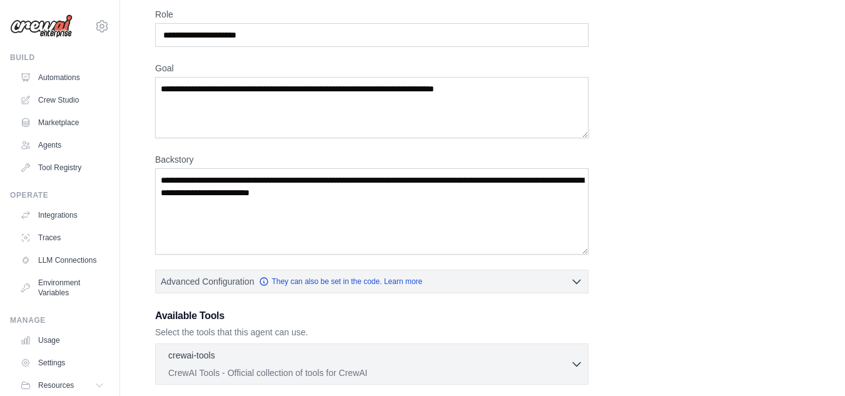
click at [467, 267] on div "Role Goal Backstory Advanced Configuration They can also be set in the code. Le…" at bounding box center [482, 285] width 655 height 554
click at [735, 223] on div "Role Goal Backstory Advanced Configuration They can also be set in the code. Le…" at bounding box center [482, 285] width 655 height 554
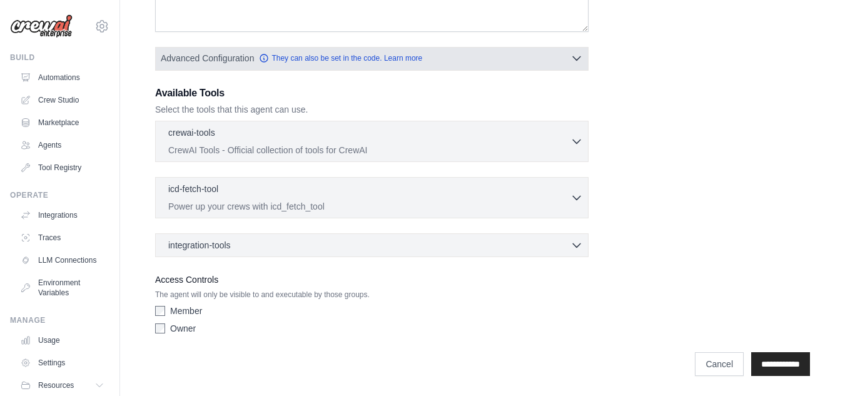
scroll to position [275, 0]
click at [580, 53] on icon "button" at bounding box center [577, 59] width 13 height 13
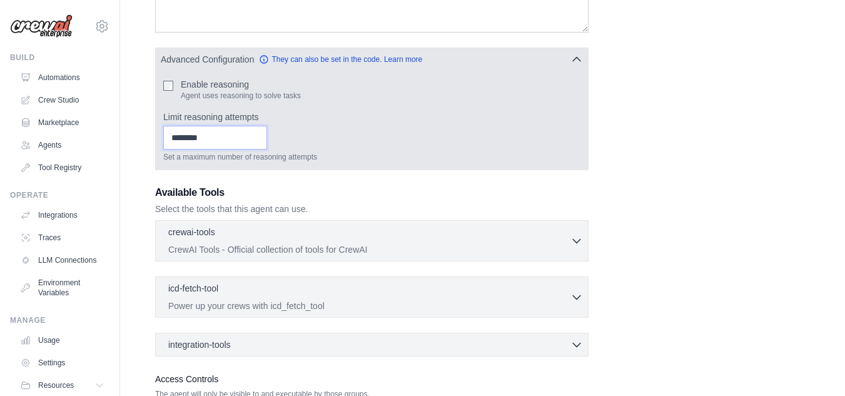
click at [252, 133] on input "Limit reasoning attempts" at bounding box center [215, 138] width 104 height 24
type input "*"
click at [267, 137] on input "*" at bounding box center [215, 138] width 104 height 24
click at [267, 145] on input "*" at bounding box center [215, 138] width 104 height 24
click at [267, 142] on input "*" at bounding box center [215, 138] width 104 height 24
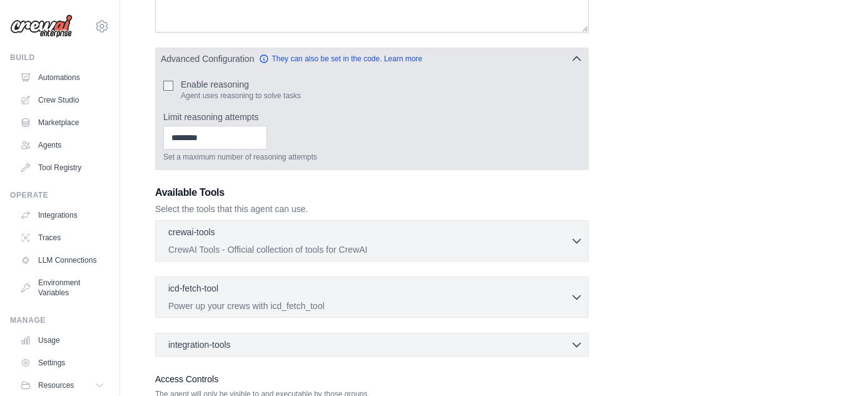
click at [587, 59] on button "Advanced Configuration They can also be set in the code. Learn more" at bounding box center [372, 59] width 432 height 23
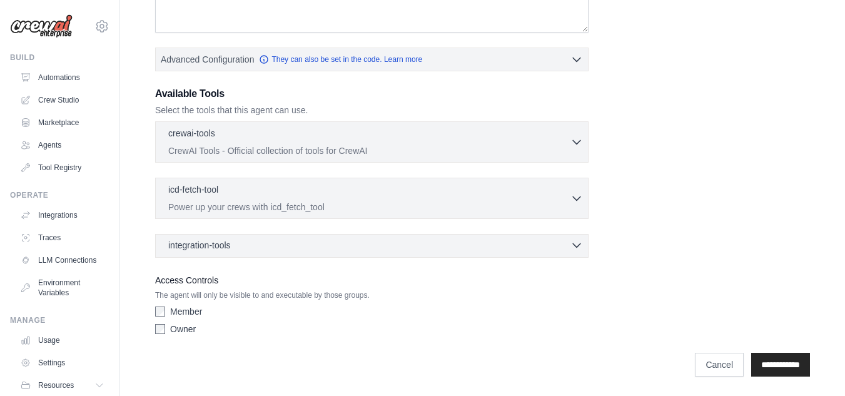
click at [520, 247] on div "integration-tools 0 selected" at bounding box center [375, 245] width 415 height 13
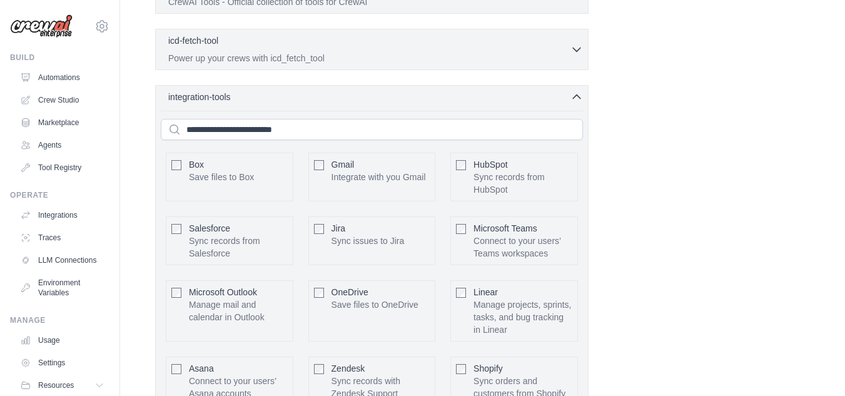
scroll to position [419, 0]
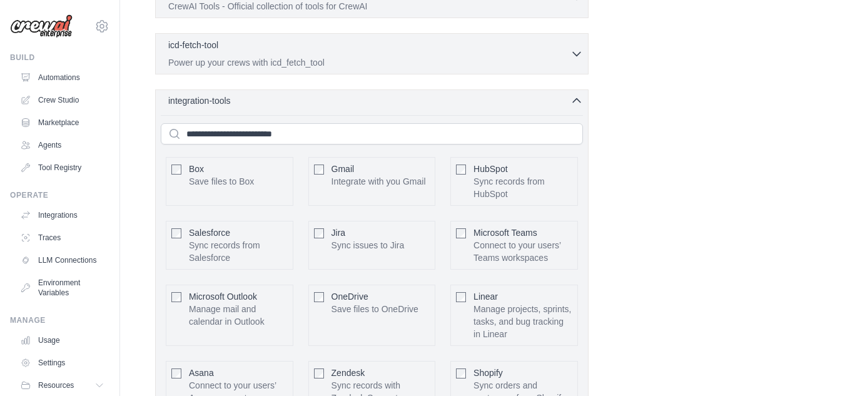
click at [578, 101] on icon "button" at bounding box center [577, 101] width 8 height 4
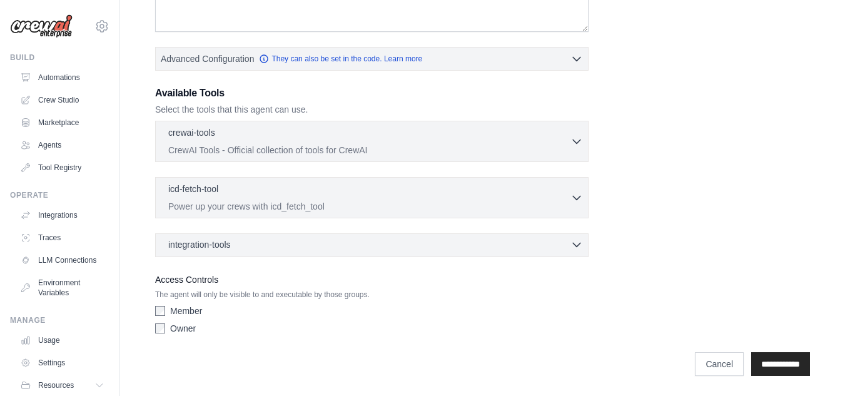
scroll to position [275, 0]
click at [778, 359] on input "**********" at bounding box center [780, 364] width 59 height 24
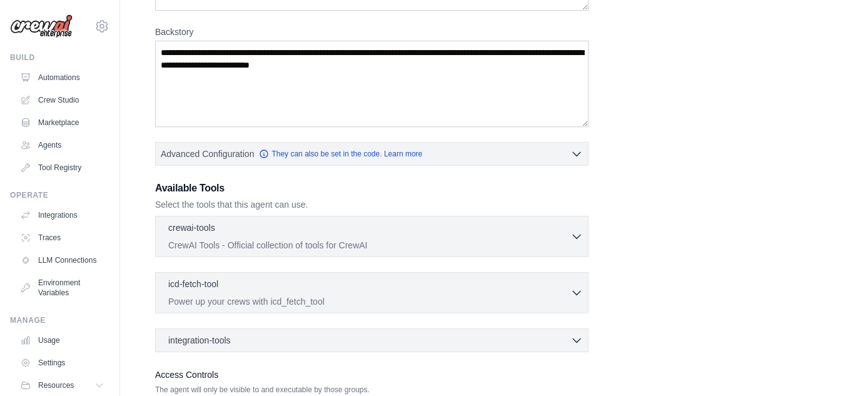
scroll to position [0, 0]
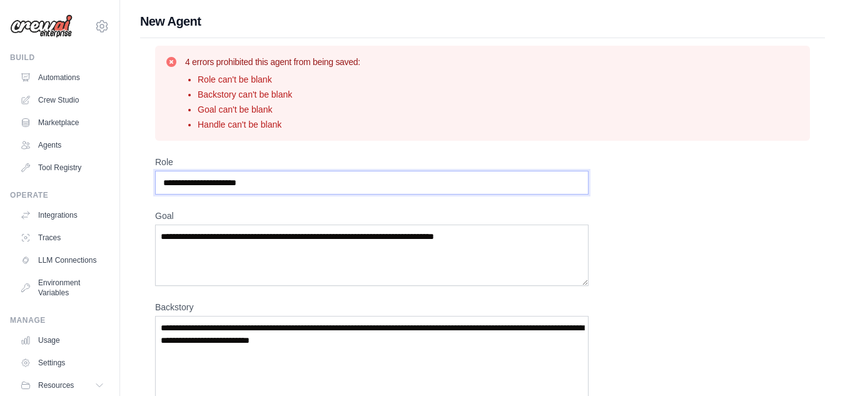
click at [281, 182] on input "Role" at bounding box center [372, 183] width 434 height 24
type input "*"
type input "**********"
click at [249, 255] on textarea "Goal" at bounding box center [372, 255] width 434 height 61
type textarea "*"
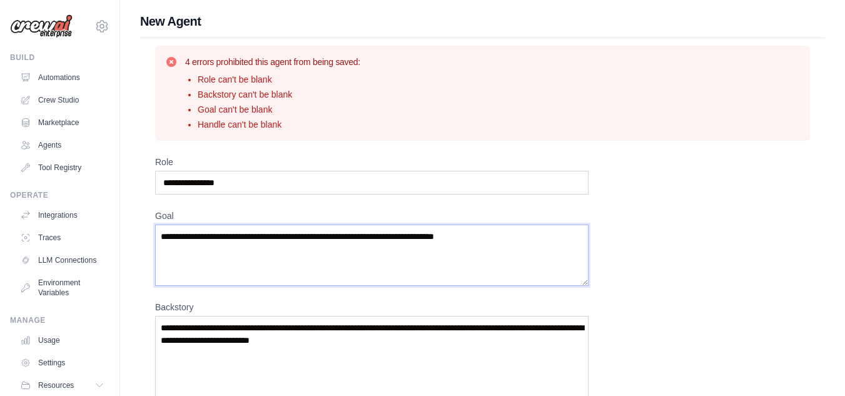
drag, startPoint x: 497, startPoint y: 237, endPoint x: 163, endPoint y: 238, distance: 334.1
click at [163, 238] on textarea "Goal" at bounding box center [372, 255] width 434 height 61
drag, startPoint x: 163, startPoint y: 238, endPoint x: 241, endPoint y: 235, distance: 78.2
click at [241, 235] on textarea "Goal" at bounding box center [372, 255] width 434 height 61
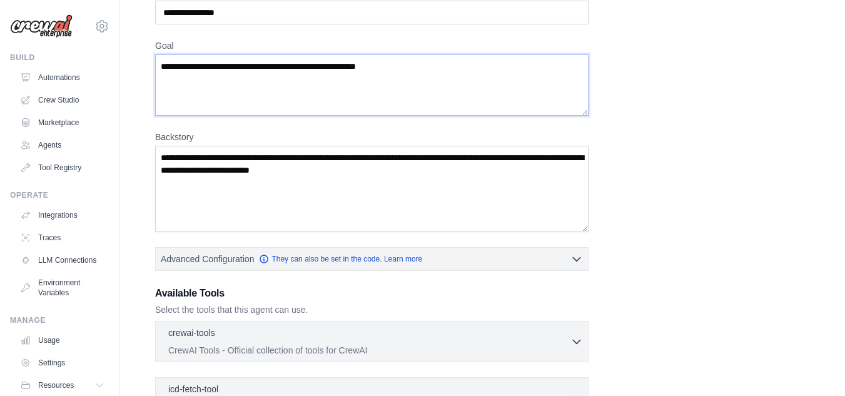
scroll to position [169, 0]
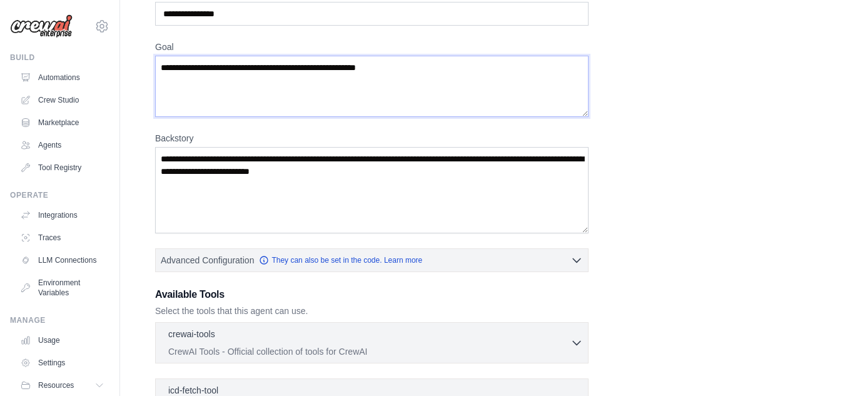
type textarea "**********"
drag, startPoint x: 399, startPoint y: 174, endPoint x: 294, endPoint y: 164, distance: 105.0
click at [294, 164] on textarea "Backstory" at bounding box center [372, 190] width 434 height 86
click at [208, 165] on textarea "Backstory" at bounding box center [372, 190] width 434 height 86
click at [515, 160] on textarea "**********" at bounding box center [372, 190] width 434 height 86
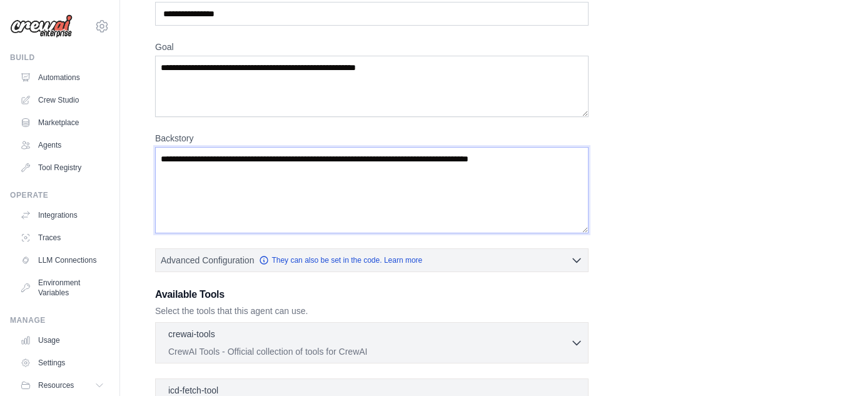
click at [566, 160] on textarea "**********" at bounding box center [372, 190] width 434 height 86
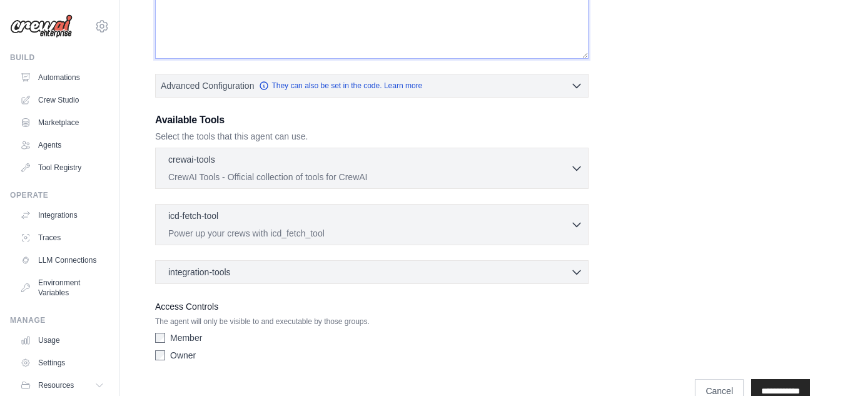
scroll to position [370, 0]
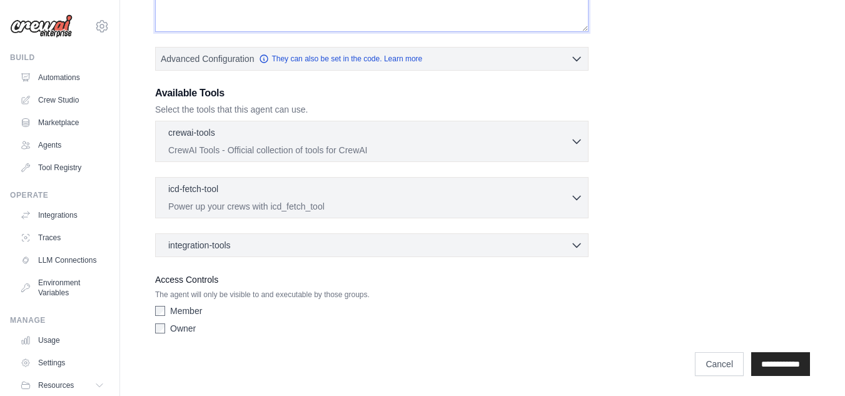
type textarea "**********"
click at [779, 380] on div "**********" at bounding box center [482, 26] width 685 height 716
click at [778, 366] on input "**********" at bounding box center [780, 364] width 59 height 24
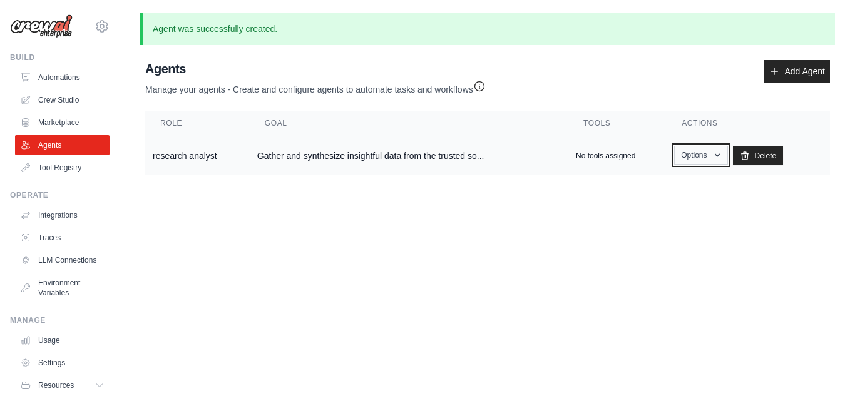
click at [715, 150] on icon "button" at bounding box center [717, 155] width 10 height 10
click at [679, 181] on link "Show" at bounding box center [683, 184] width 90 height 23
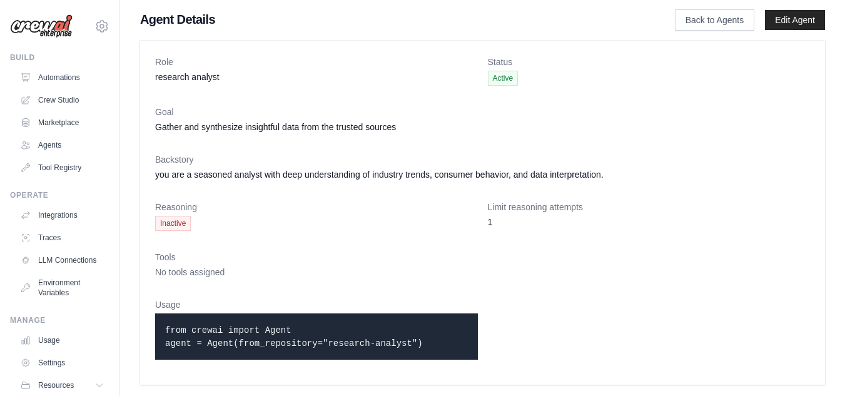
scroll to position [3, 0]
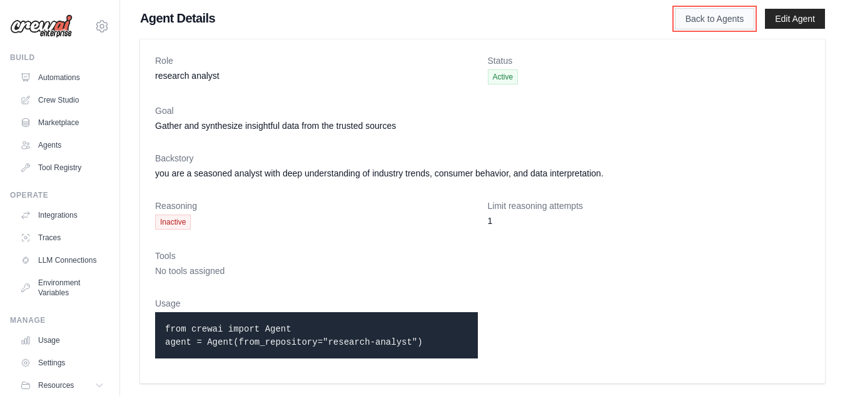
click at [728, 21] on link "Back to Agents" at bounding box center [714, 18] width 79 height 21
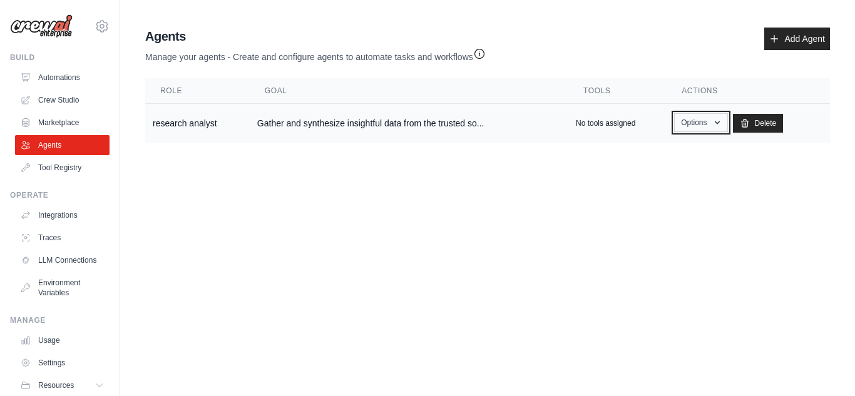
click at [702, 126] on button "Options" at bounding box center [700, 122] width 53 height 19
click at [569, 200] on body "atharva.v@dntinfotech.com Settings Build Automations Crew Studio" at bounding box center [427, 198] width 855 height 396
click at [611, 118] on p "No tools assigned" at bounding box center [605, 123] width 59 height 10
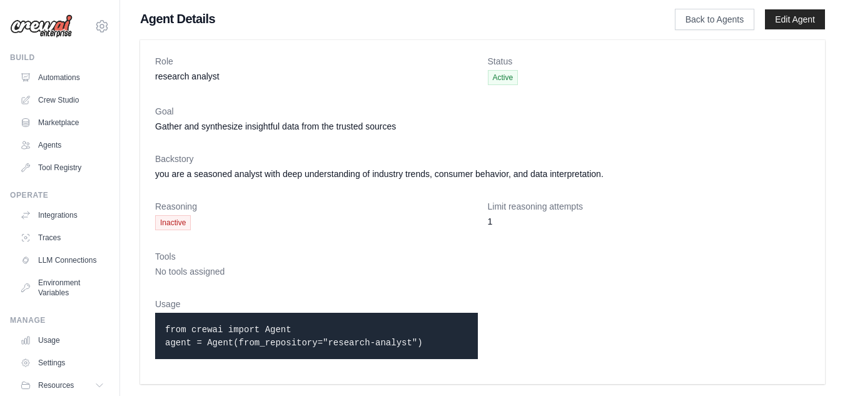
scroll to position [3, 0]
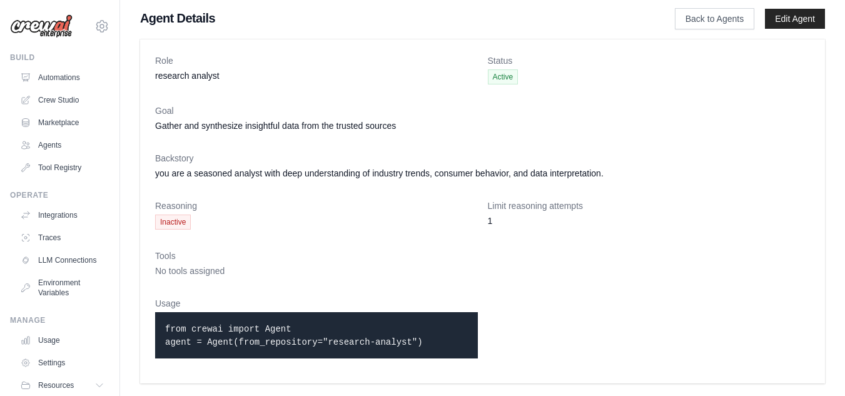
click at [195, 273] on span "No tools assigned" at bounding box center [189, 271] width 69 height 10
click at [786, 23] on link "Edit Agent" at bounding box center [795, 19] width 60 height 20
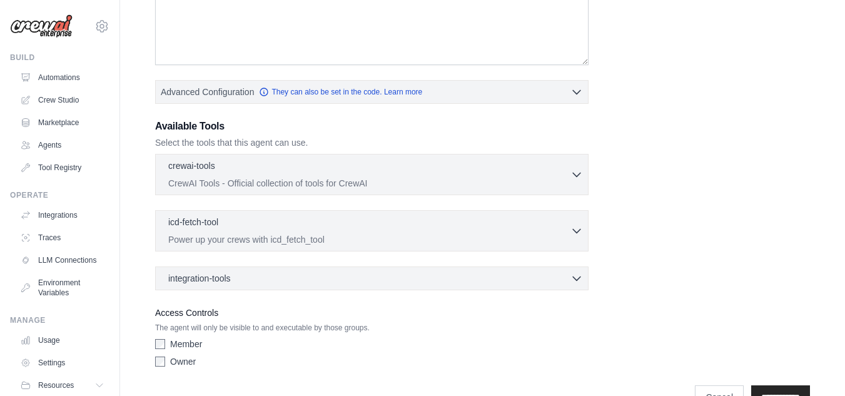
scroll to position [310, 0]
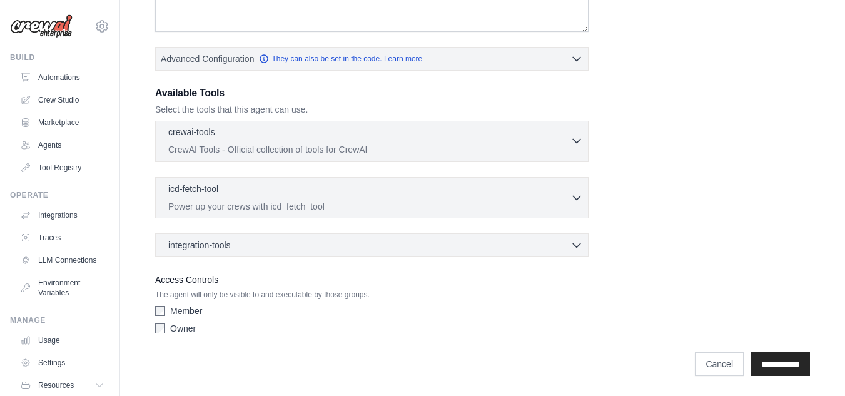
click at [488, 131] on div "crewai-tools 0 selected" at bounding box center [369, 133] width 402 height 15
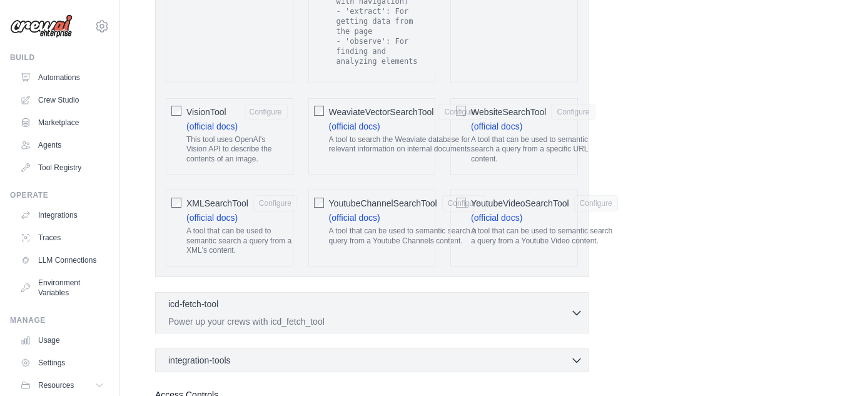
scroll to position [2800, 0]
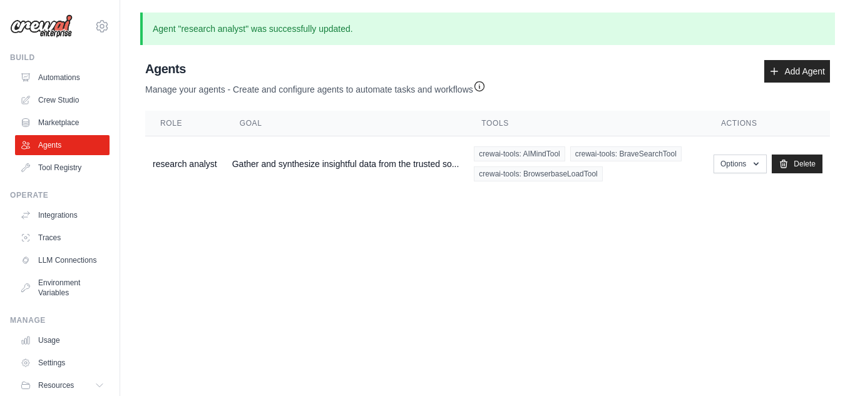
drag, startPoint x: 778, startPoint y: 369, endPoint x: 753, endPoint y: 285, distance: 87.7
click at [753, 285] on body "atharva.v@dntinfotech.com Settings Build Automations Crew Studio" at bounding box center [427, 198] width 855 height 396
click at [743, 165] on button "Options" at bounding box center [739, 163] width 53 height 19
click at [714, 193] on link "Show" at bounding box center [721, 192] width 90 height 23
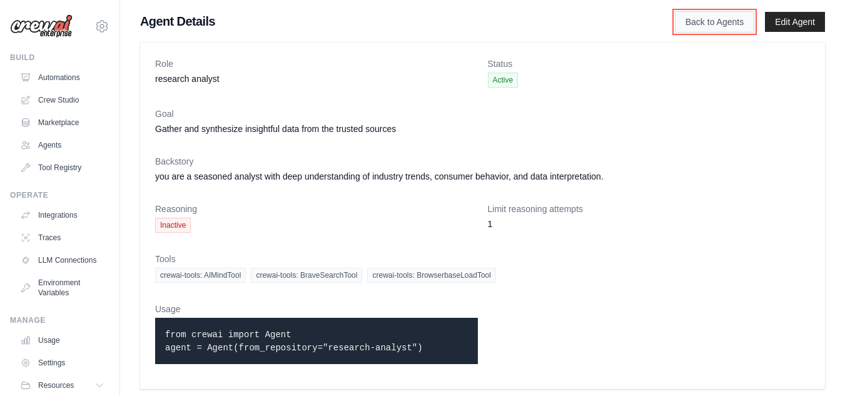
click at [726, 24] on link "Back to Agents" at bounding box center [714, 21] width 79 height 21
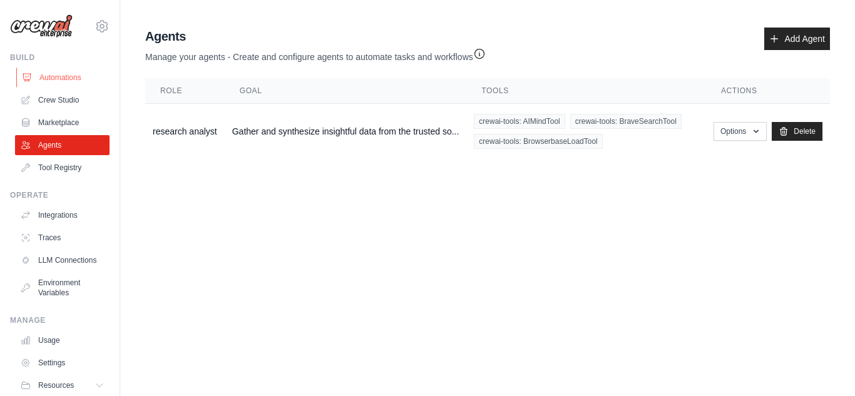
click at [56, 78] on link "Automations" at bounding box center [63, 78] width 94 height 20
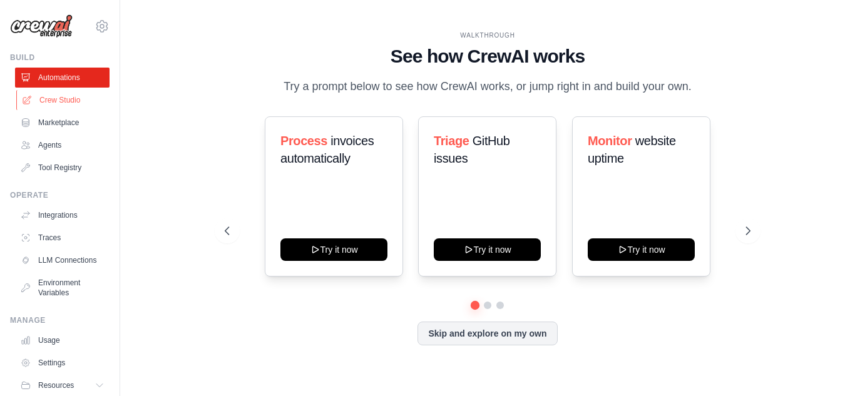
click at [59, 93] on link "Crew Studio" at bounding box center [63, 100] width 94 height 20
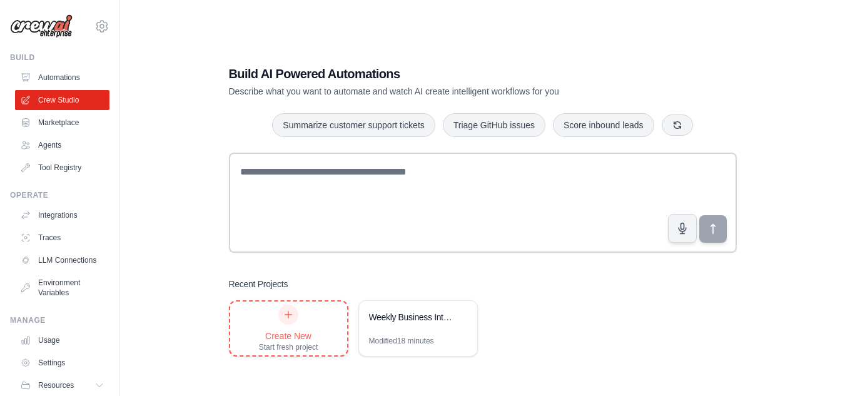
click at [285, 310] on icon at bounding box center [288, 315] width 10 height 10
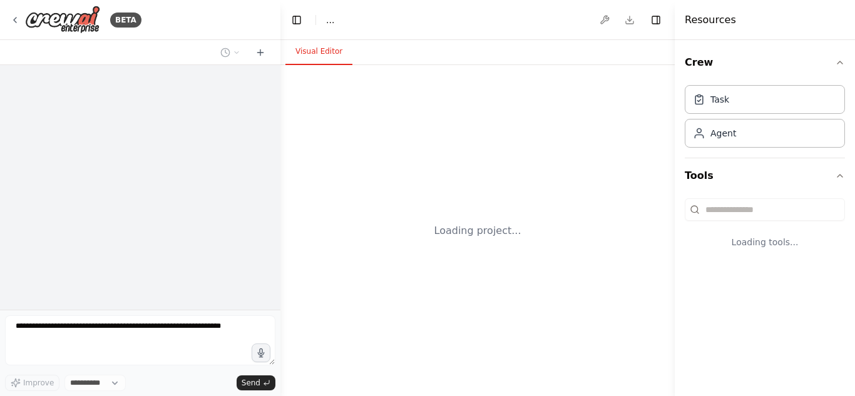
select select "****"
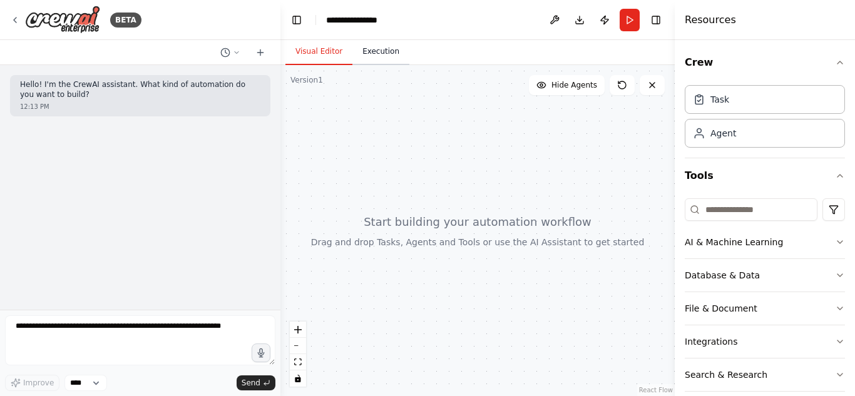
click at [374, 57] on button "Execution" at bounding box center [380, 52] width 57 height 26
click at [332, 46] on button "Visual Editor" at bounding box center [318, 52] width 67 height 26
click at [730, 130] on div "Agent" at bounding box center [723, 132] width 26 height 13
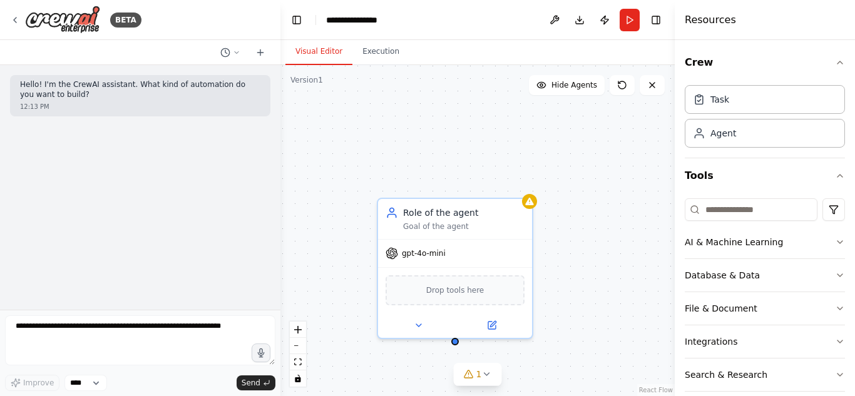
drag, startPoint x: 613, startPoint y: 188, endPoint x: 527, endPoint y: 152, distance: 92.8
click at [527, 152] on div "Role of the agent Goal of the agent gpt-4o-mini Drop tools here" at bounding box center [477, 230] width 394 height 331
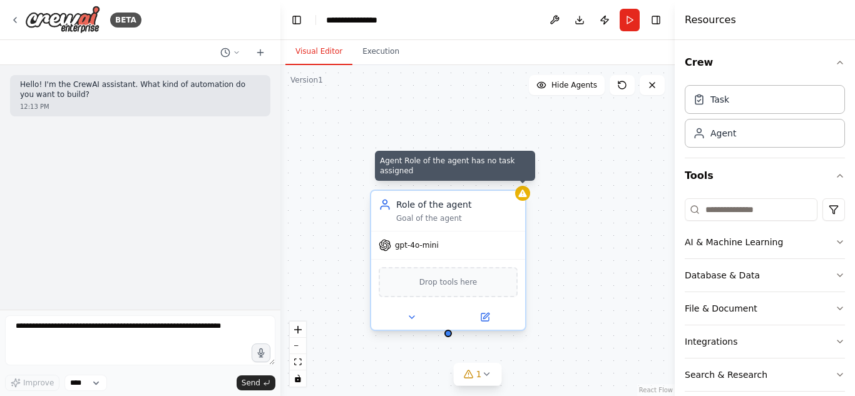
click at [523, 199] on div at bounding box center [522, 193] width 15 height 15
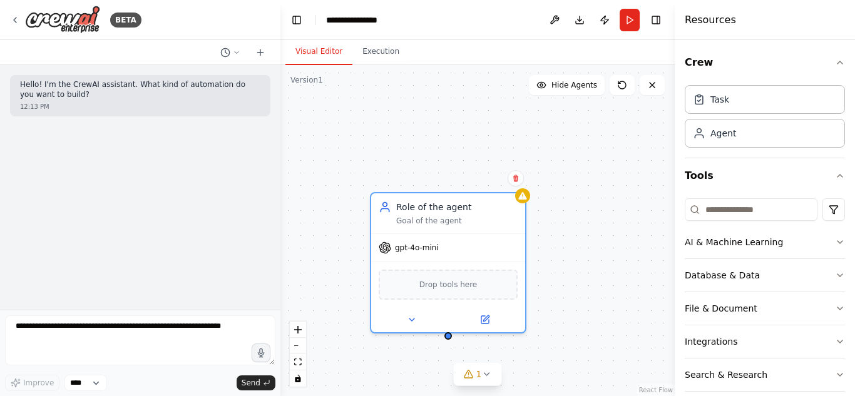
click at [565, 158] on div "Role of the agent Goal of the agent gpt-4o-mini Drop tools here" at bounding box center [477, 230] width 394 height 331
click at [418, 206] on div "Role of the agent" at bounding box center [456, 204] width 121 height 13
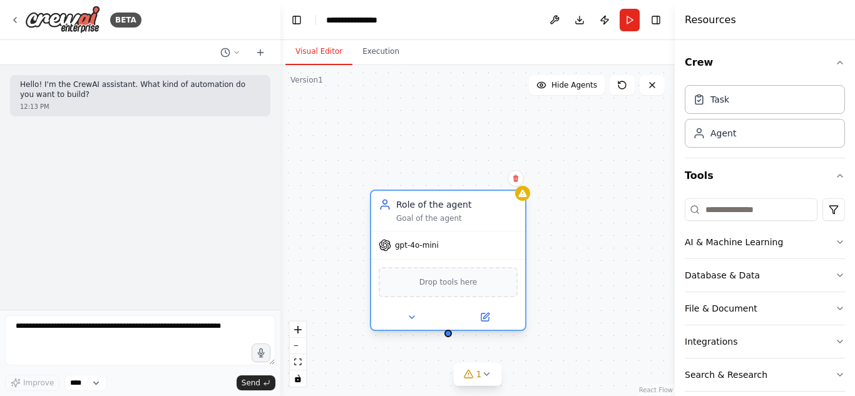
click at [418, 206] on div "Role of the agent" at bounding box center [456, 204] width 121 height 13
click at [422, 248] on span "gpt-4o-mini" at bounding box center [417, 245] width 44 height 10
click at [835, 239] on div "Crew Task Agent Tools AI & Machine Learning Database & Data File & Document Int…" at bounding box center [764, 218] width 180 height 356
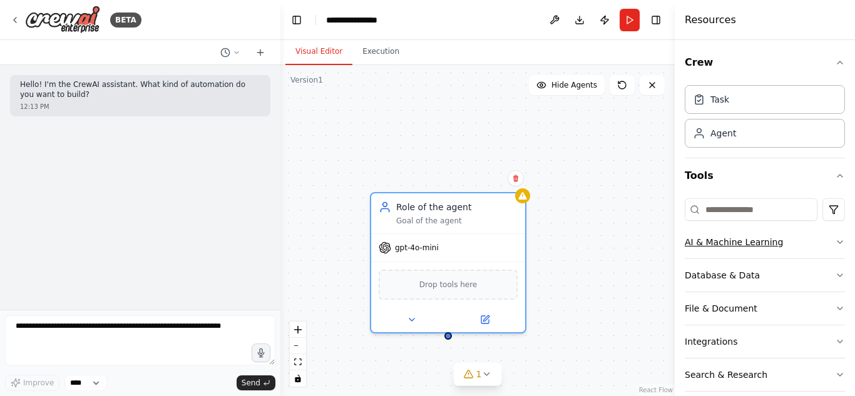
click at [835, 241] on icon "button" at bounding box center [840, 242] width 10 height 10
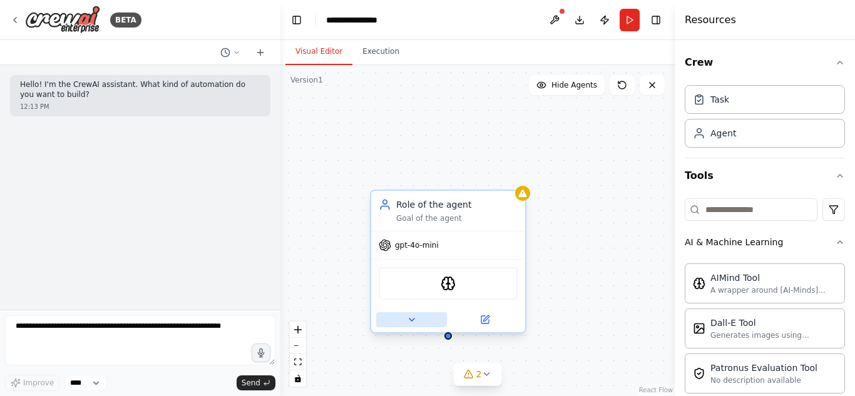
click at [412, 322] on icon at bounding box center [412, 320] width 10 height 10
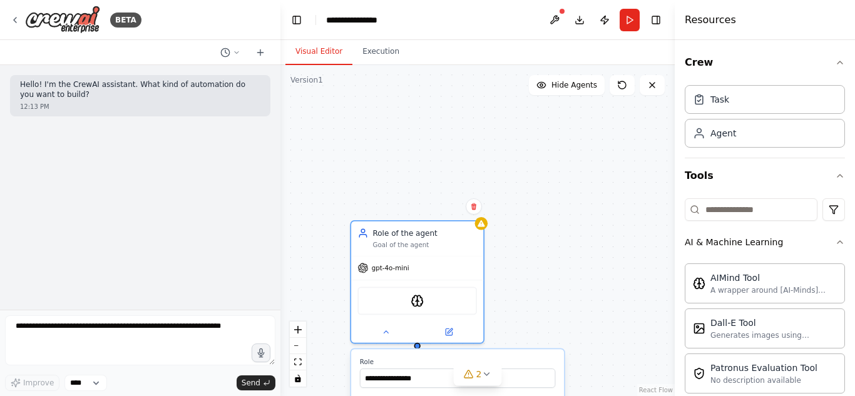
drag, startPoint x: 569, startPoint y: 262, endPoint x: 567, endPoint y: 158, distance: 103.9
drag, startPoint x: 567, startPoint y: 158, endPoint x: 528, endPoint y: 190, distance: 50.2
click at [528, 190] on div "**********" at bounding box center [477, 230] width 394 height 331
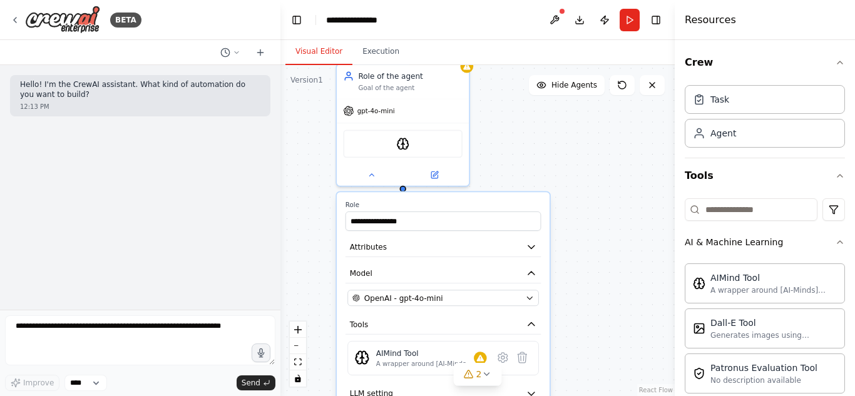
drag, startPoint x: 528, startPoint y: 190, endPoint x: 514, endPoint y: 34, distance: 156.4
click at [514, 34] on main "**********" at bounding box center [477, 198] width 394 height 396
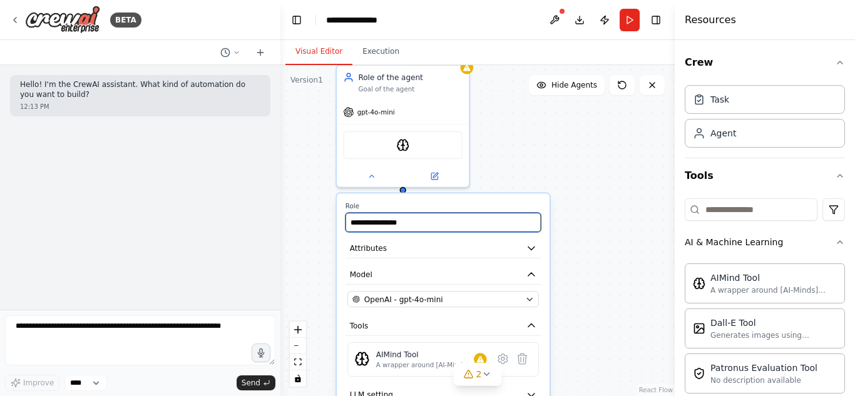
click at [474, 227] on input "**********" at bounding box center [443, 222] width 196 height 19
click at [571, 226] on div "**********" at bounding box center [477, 230] width 394 height 331
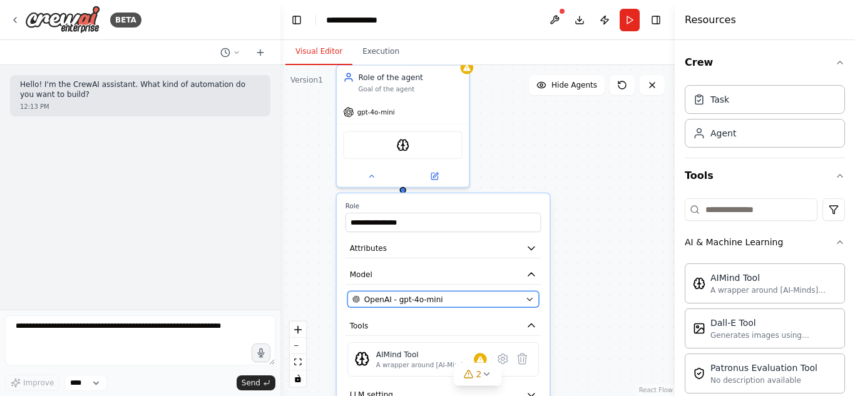
click at [513, 300] on div "OpenAI - gpt-4o-mini" at bounding box center [436, 299] width 169 height 11
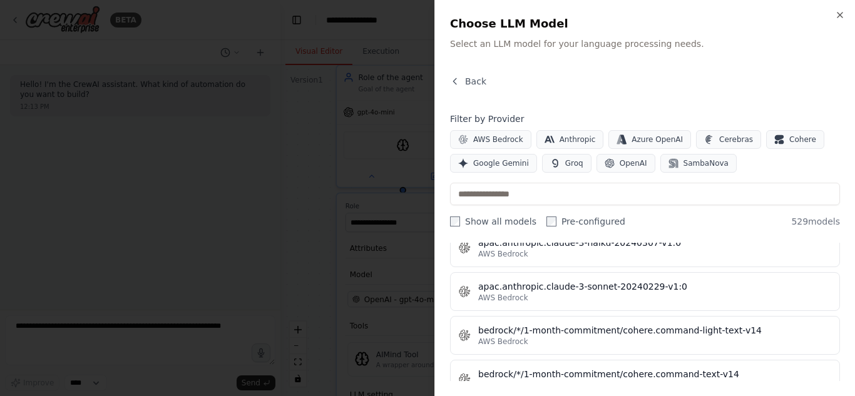
scroll to position [1756, 0]
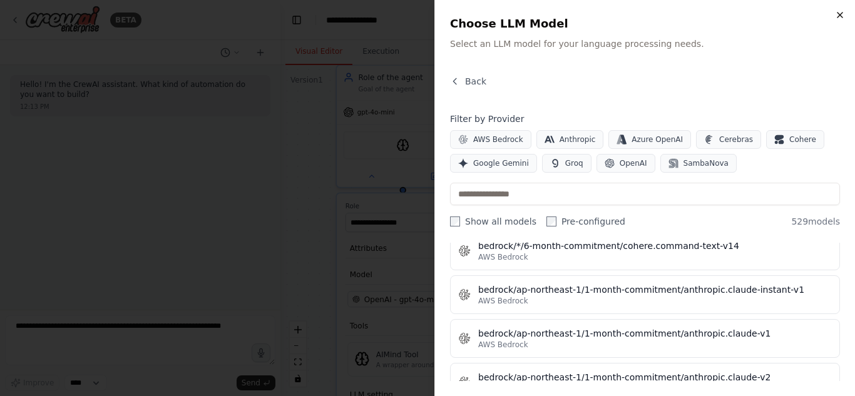
click at [838, 19] on icon "button" at bounding box center [840, 15] width 10 height 10
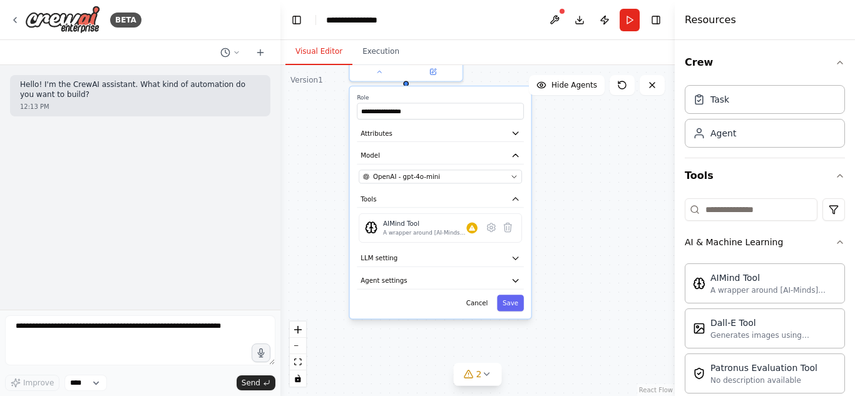
drag, startPoint x: 586, startPoint y: 297, endPoint x: 572, endPoint y: 185, distance: 112.8
click at [572, 185] on div "**********" at bounding box center [477, 230] width 394 height 331
click at [502, 278] on button "Agent settings" at bounding box center [440, 280] width 166 height 17
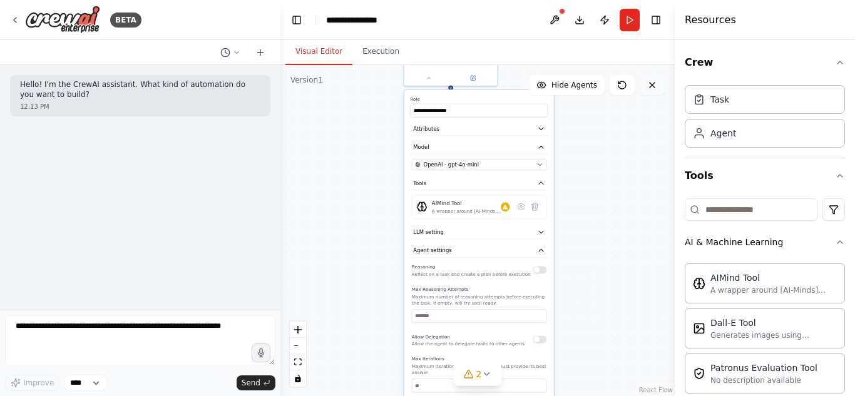
click at [651, 89] on icon at bounding box center [652, 85] width 10 height 10
click at [427, 73] on icon at bounding box center [428, 76] width 6 height 6
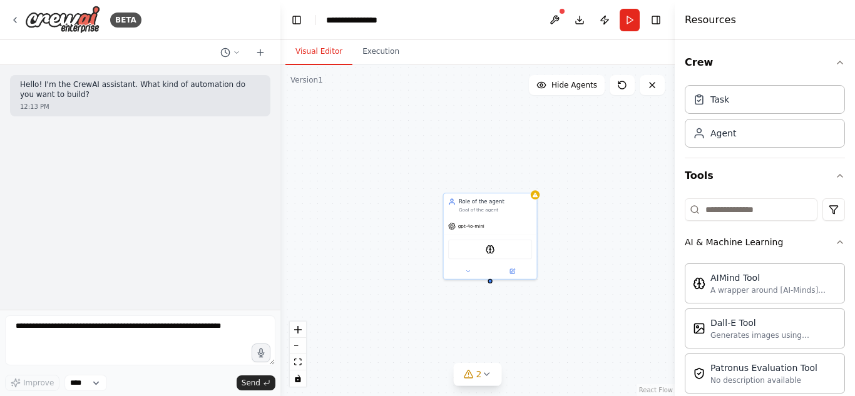
drag, startPoint x: 479, startPoint y: 212, endPoint x: 517, endPoint y: 404, distance: 195.2
click at [517, 395] on html "**********" at bounding box center [427, 198] width 855 height 396
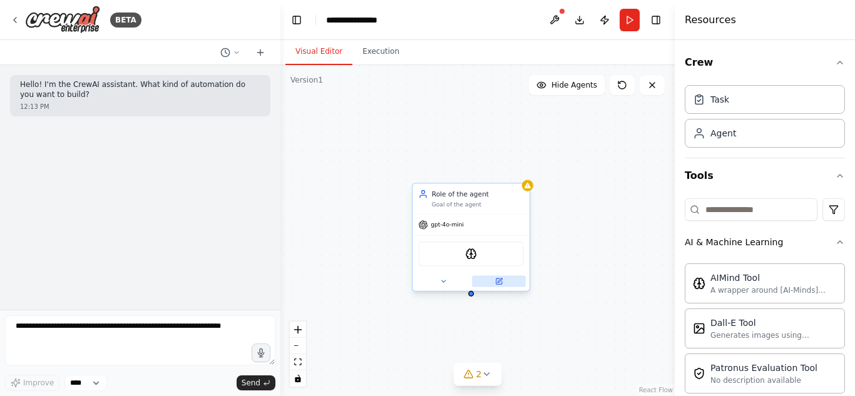
click at [498, 283] on icon at bounding box center [499, 281] width 6 height 6
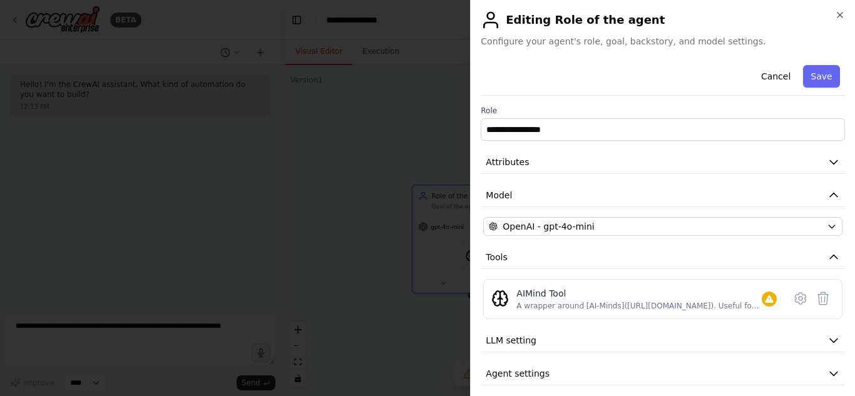
scroll to position [9, 0]
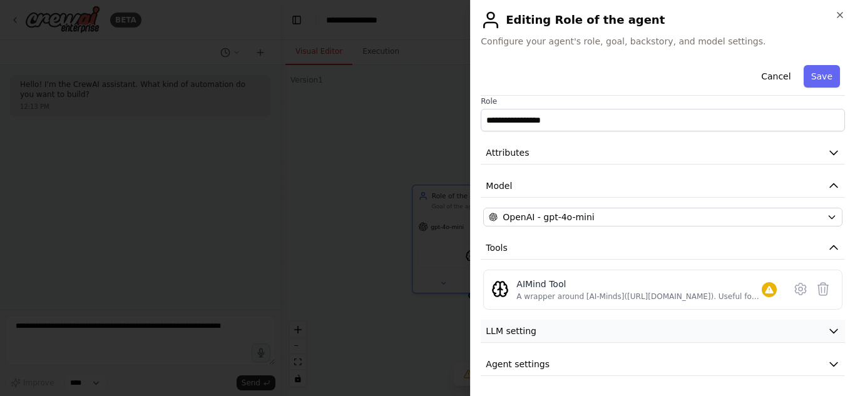
click at [815, 326] on button "LLM setting" at bounding box center [662, 331] width 364 height 23
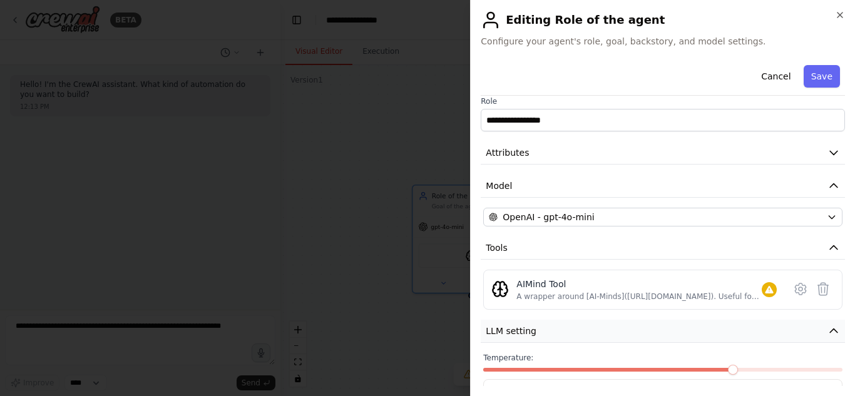
scroll to position [99, 0]
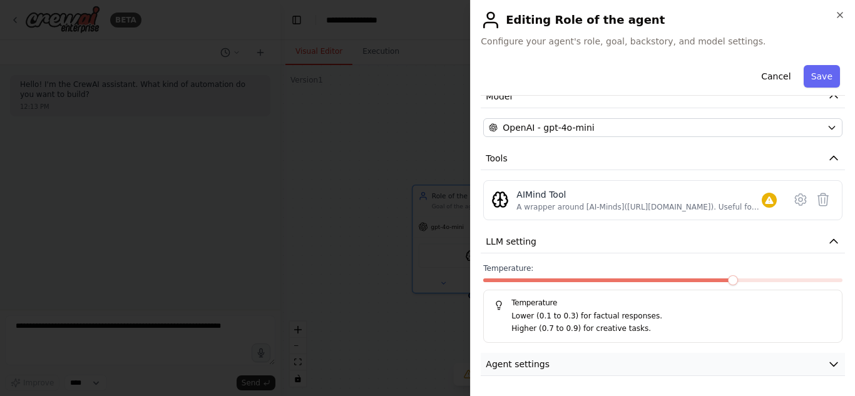
click at [827, 363] on icon "button" at bounding box center [833, 364] width 13 height 13
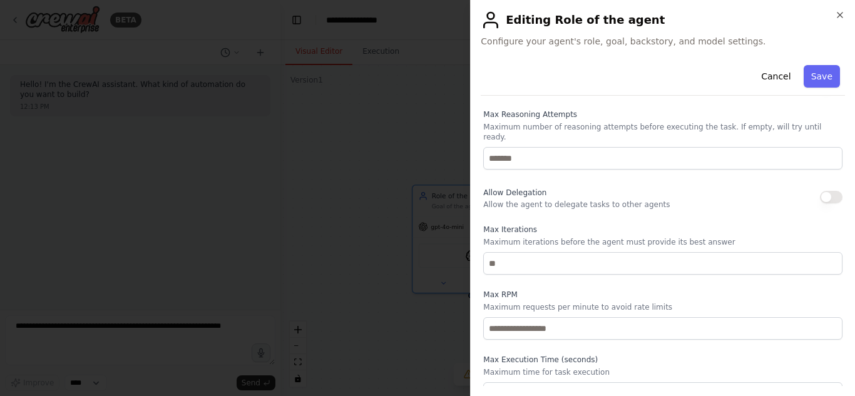
scroll to position [424, 0]
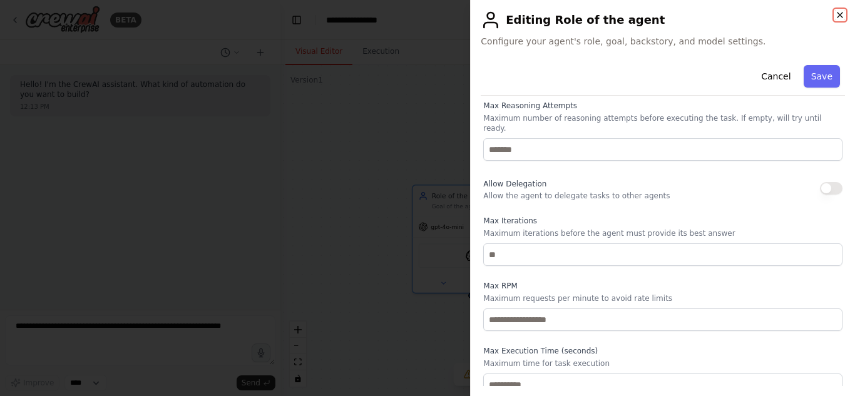
click at [835, 11] on icon "button" at bounding box center [840, 15] width 10 height 10
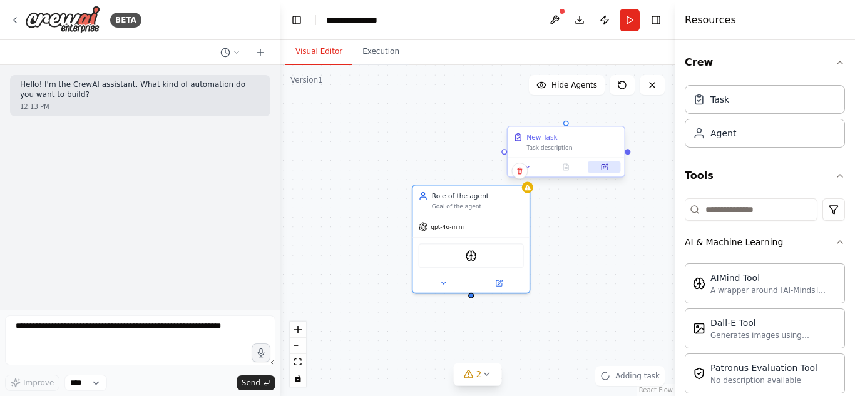
click at [606, 168] on icon at bounding box center [604, 167] width 6 height 6
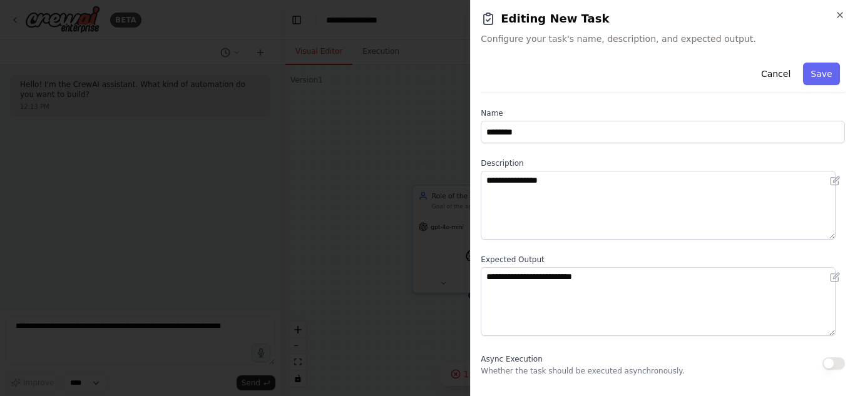
scroll to position [30, 0]
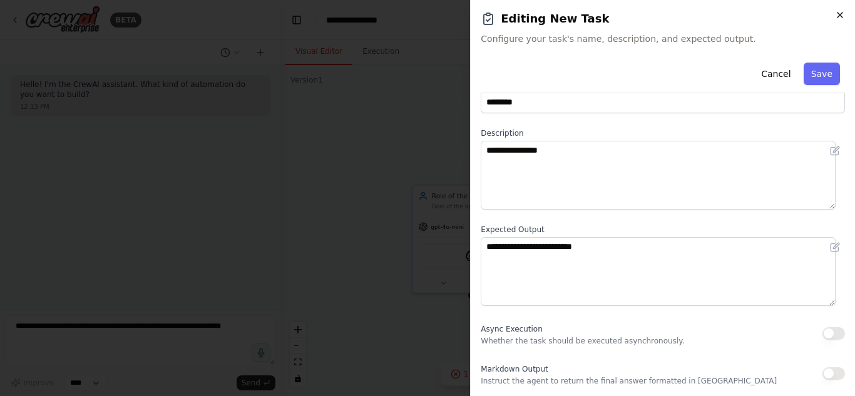
click at [841, 15] on icon "button" at bounding box center [840, 15] width 10 height 10
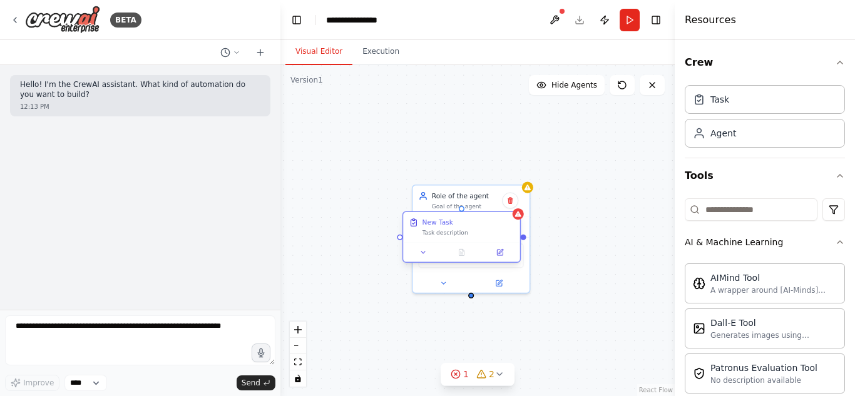
drag, startPoint x: 586, startPoint y: 148, endPoint x: 479, endPoint y: 235, distance: 137.0
click at [479, 235] on div "Task description" at bounding box center [468, 233] width 92 height 8
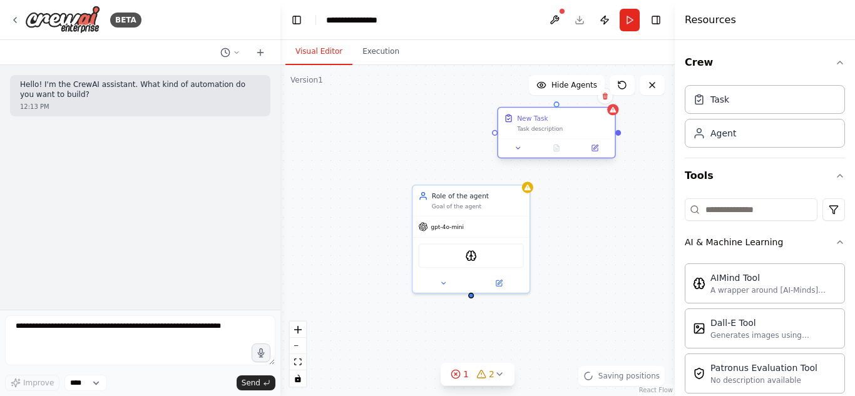
drag, startPoint x: 479, startPoint y: 235, endPoint x: 576, endPoint y: 130, distance: 142.6
click at [576, 130] on div "Task description" at bounding box center [563, 129] width 92 height 8
click at [556, 19] on button at bounding box center [554, 20] width 20 height 23
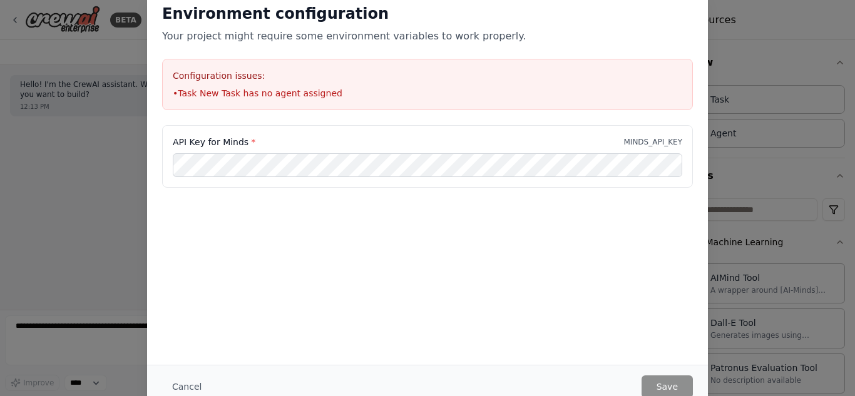
click at [735, 98] on div "Environment configuration Your project might require some environment variables…" at bounding box center [427, 198] width 855 height 396
click at [180, 385] on button "Cancel" at bounding box center [186, 386] width 49 height 23
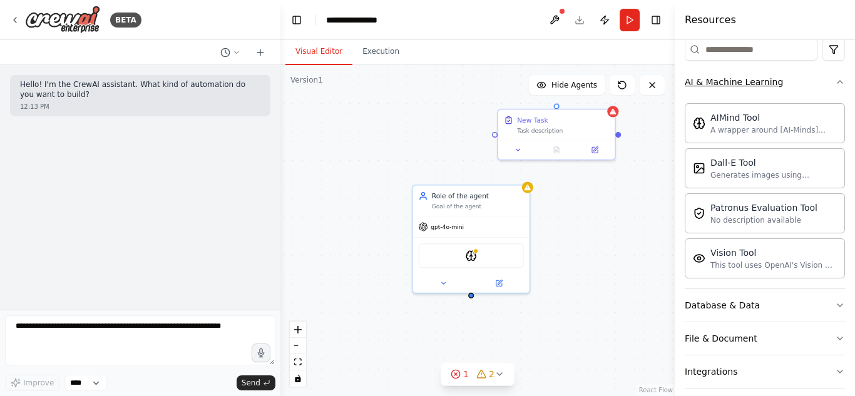
scroll to position [239, 0]
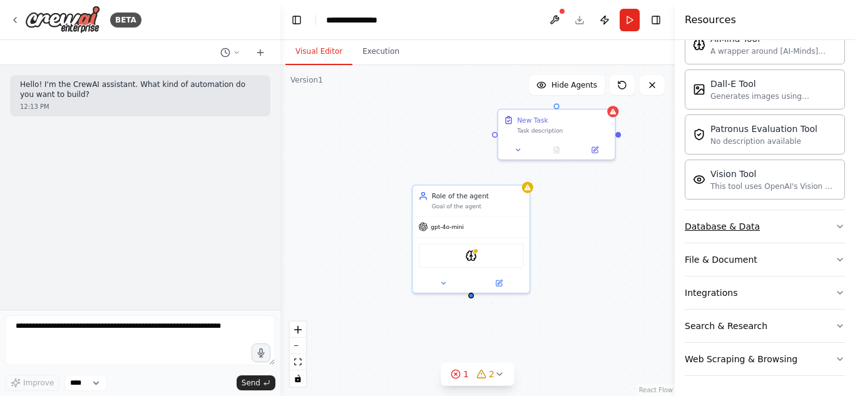
click at [810, 222] on button "Database & Data" at bounding box center [764, 226] width 160 height 33
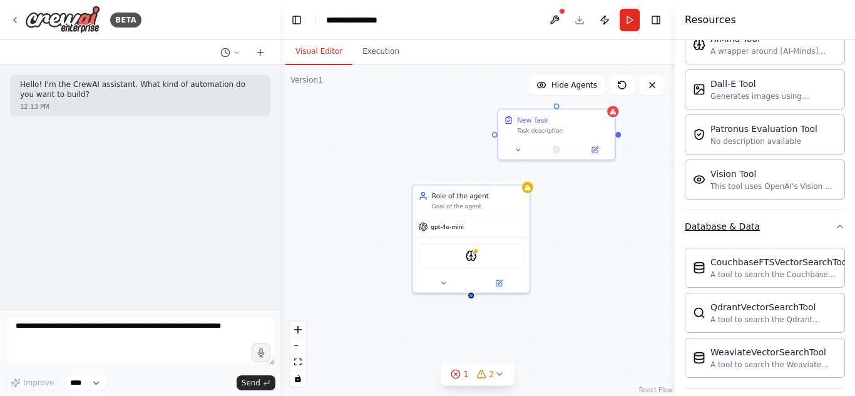
click at [810, 221] on button "Database & Data" at bounding box center [764, 226] width 160 height 33
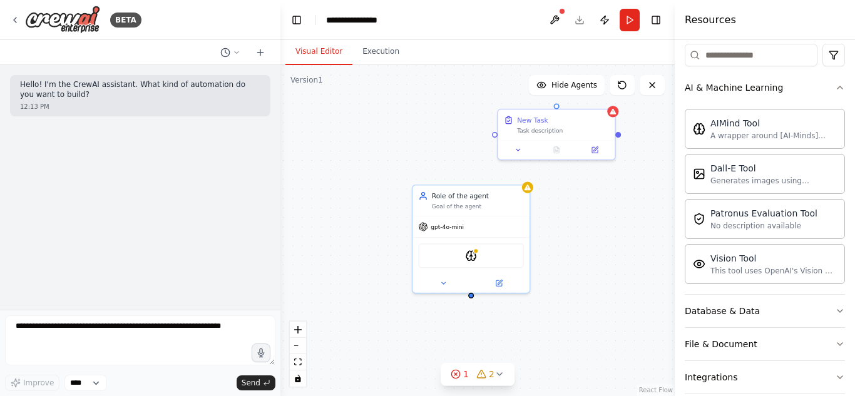
scroll to position [0, 0]
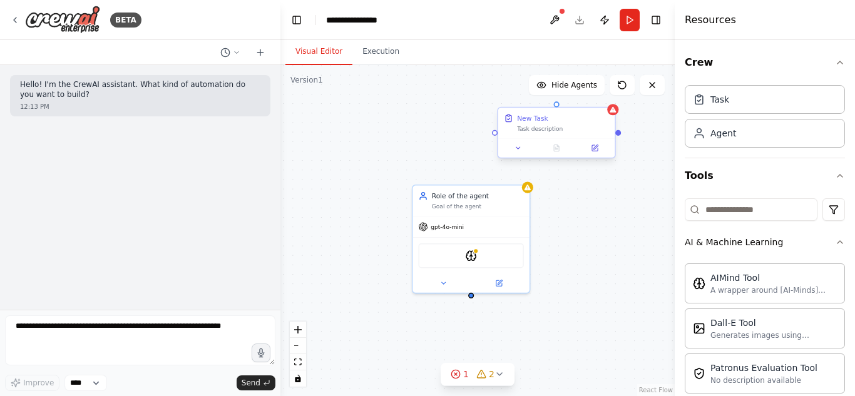
click at [588, 133] on div "New Task Task description" at bounding box center [556, 123] width 116 height 31
click at [610, 98] on button at bounding box center [605, 96] width 16 height 16
click at [580, 96] on button "Confirm" at bounding box center [569, 96] width 44 height 15
click at [516, 199] on div "Role of the agent Goal of the agent" at bounding box center [478, 199] width 92 height 19
click at [520, 171] on icon at bounding box center [519, 171] width 5 height 7
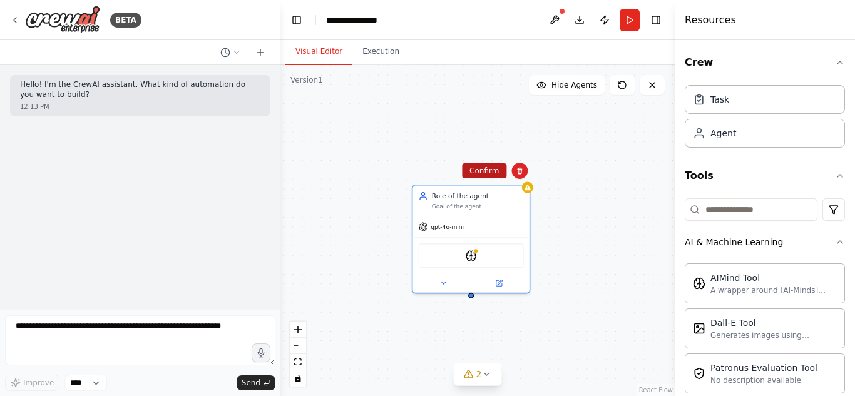
click at [496, 171] on button "Confirm" at bounding box center [484, 170] width 44 height 15
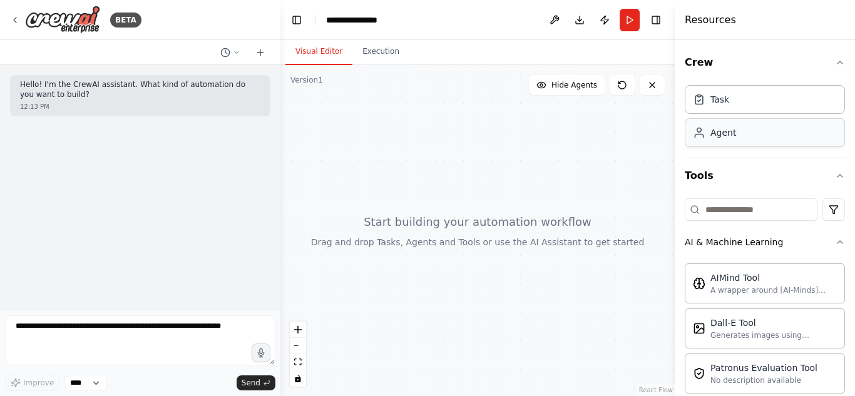
click at [780, 137] on div "Agent" at bounding box center [764, 132] width 160 height 29
drag, startPoint x: 780, startPoint y: 137, endPoint x: 490, endPoint y: 243, distance: 308.4
click at [490, 243] on div at bounding box center [477, 230] width 394 height 331
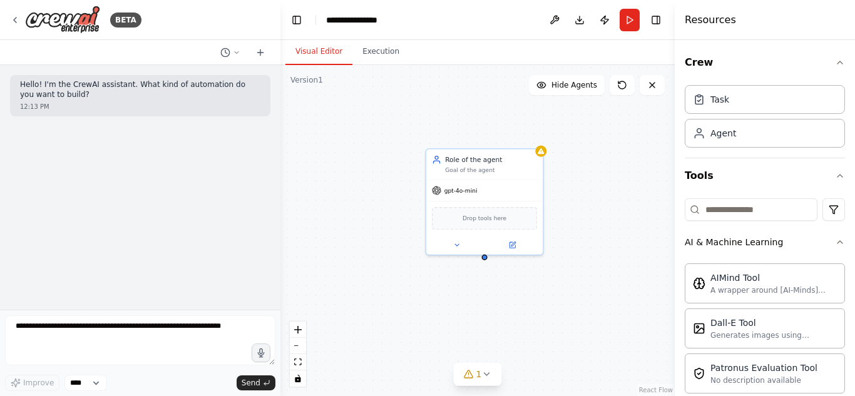
drag, startPoint x: 556, startPoint y: 297, endPoint x: 475, endPoint y: 261, distance: 88.5
click at [475, 261] on div "Role of the agent Goal of the agent gpt-4o-mini Drop tools here" at bounding box center [477, 230] width 394 height 331
drag, startPoint x: 476, startPoint y: 257, endPoint x: 497, endPoint y: 284, distance: 33.9
click at [497, 284] on div "Role of the agent Goal of the agent gpt-4o-mini Drop tools here" at bounding box center [477, 230] width 394 height 331
click at [477, 260] on div "Role of the agent Goal of the agent gpt-4o-mini Drop tools here" at bounding box center [477, 230] width 394 height 331
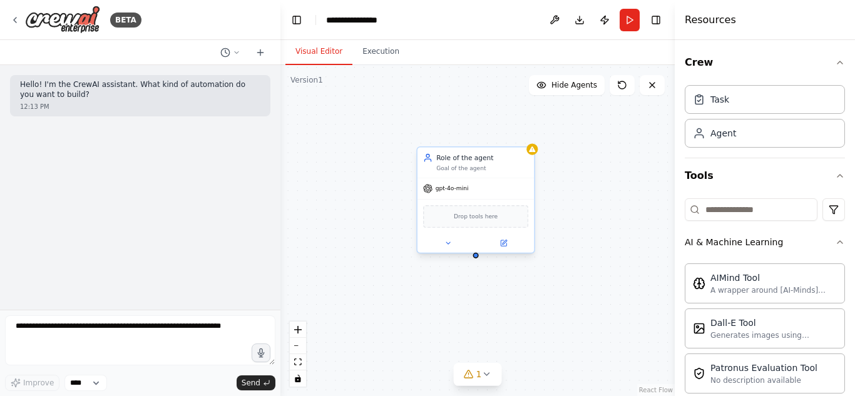
click at [516, 161] on div "Role of the agent" at bounding box center [482, 157] width 92 height 9
click at [522, 133] on icon at bounding box center [524, 134] width 5 height 7
click at [501, 137] on button "Confirm" at bounding box center [489, 134] width 44 height 15
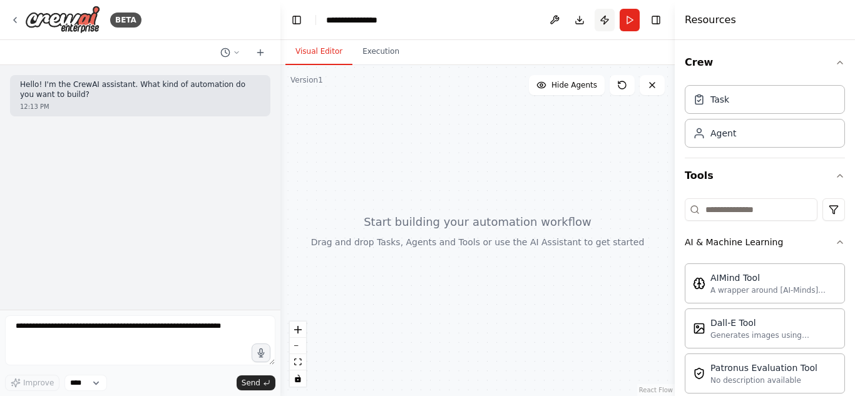
click at [602, 19] on button "Publish" at bounding box center [604, 20] width 20 height 23
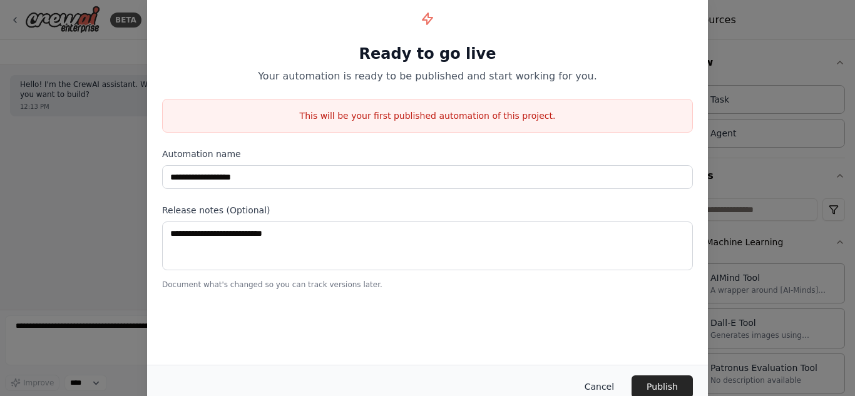
click at [600, 385] on button "Cancel" at bounding box center [598, 386] width 49 height 23
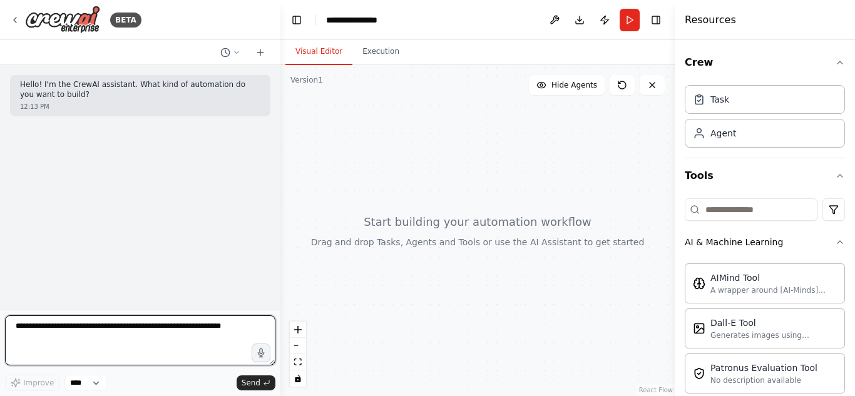
click at [145, 334] on textarea at bounding box center [140, 340] width 270 height 50
click at [98, 328] on textarea "**********" at bounding box center [140, 340] width 270 height 50
type textarea "**********"
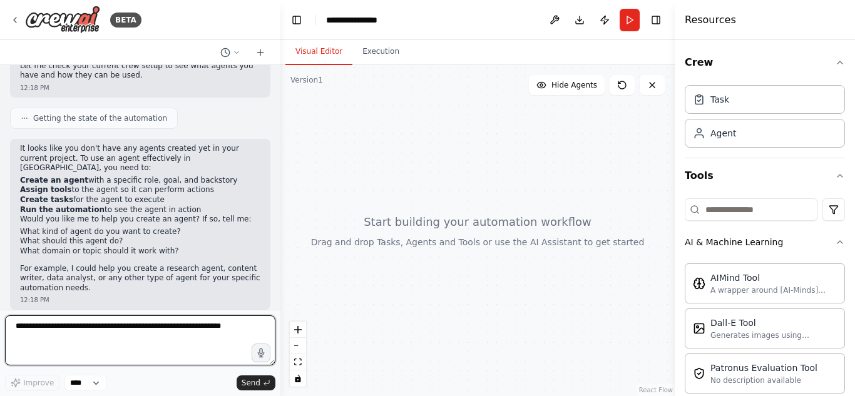
scroll to position [134, 0]
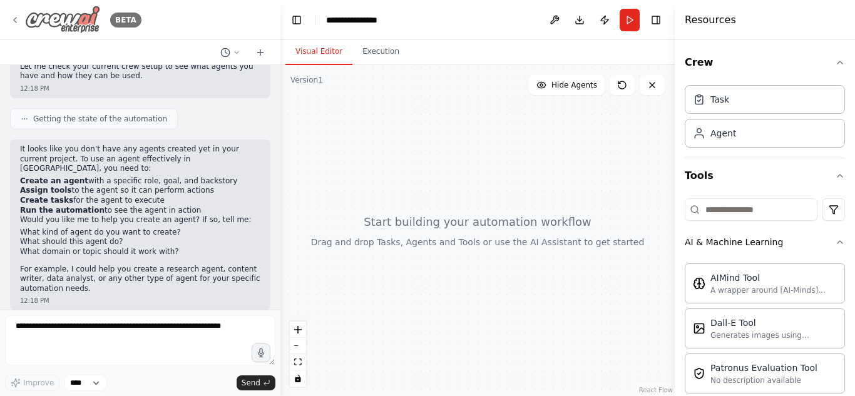
click at [21, 19] on div "BETA" at bounding box center [75, 20] width 131 height 28
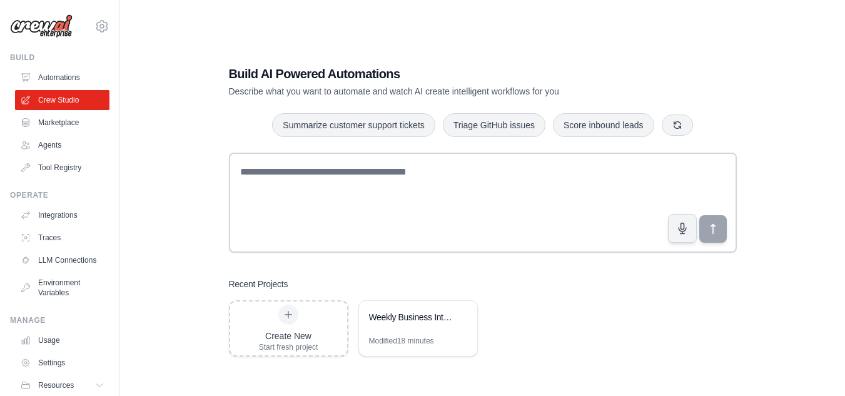
scroll to position [25, 0]
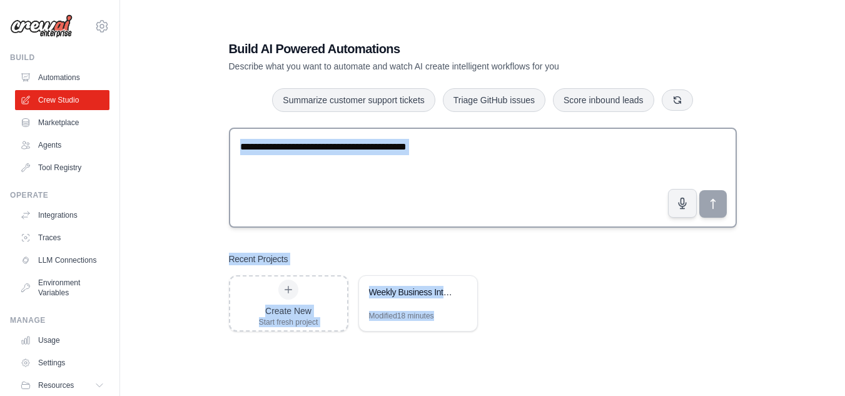
drag, startPoint x: 442, startPoint y: 341, endPoint x: 320, endPoint y: 169, distance: 211.3
click at [320, 169] on div "Build AI Powered Automations Describe what you want to automate and watch AI cr…" at bounding box center [483, 186] width 538 height 332
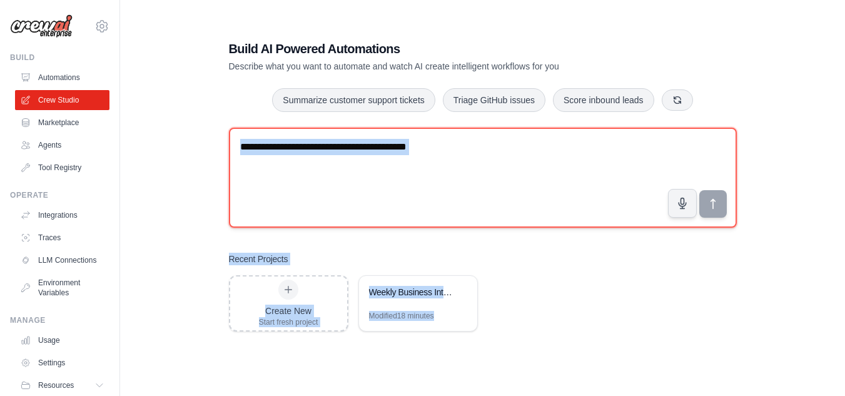
click at [320, 169] on textarea at bounding box center [483, 178] width 508 height 100
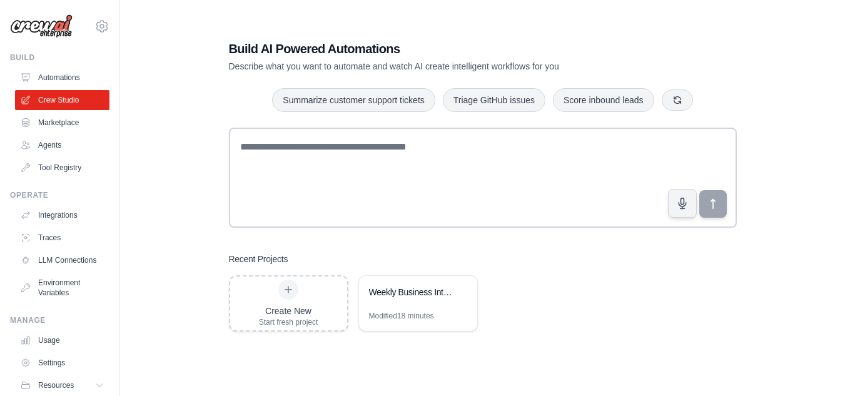
click at [174, 181] on div "Build AI Powered Automations Describe what you want to automate and watch AI cr…" at bounding box center [482, 185] width 685 height 396
click at [54, 143] on link "Agents" at bounding box center [63, 145] width 94 height 20
